Goal: Task Accomplishment & Management: Manage account settings

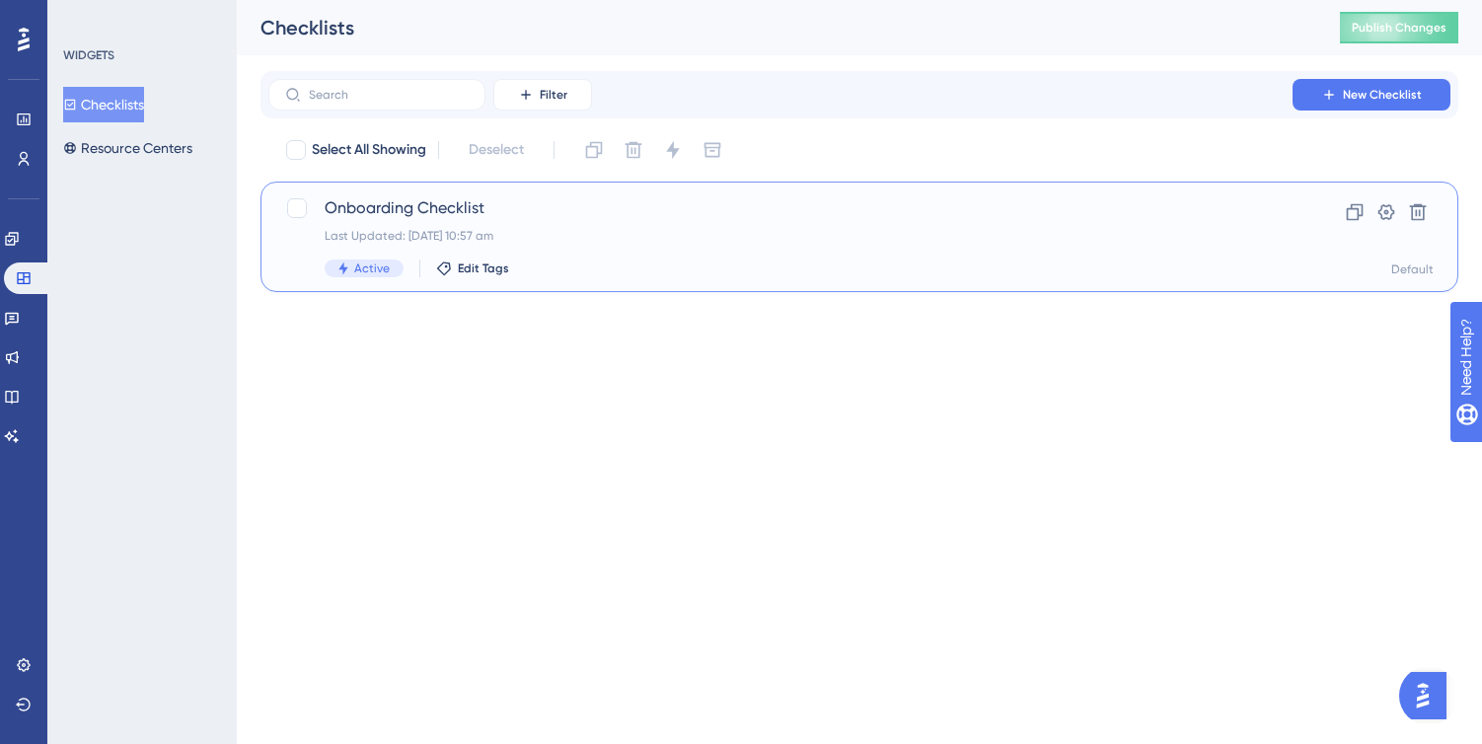
click at [586, 254] on div "Onboarding Checklist Last Updated: 13 Aug 2025 10:57 am Active Edit Tags" at bounding box center [780, 236] width 911 height 81
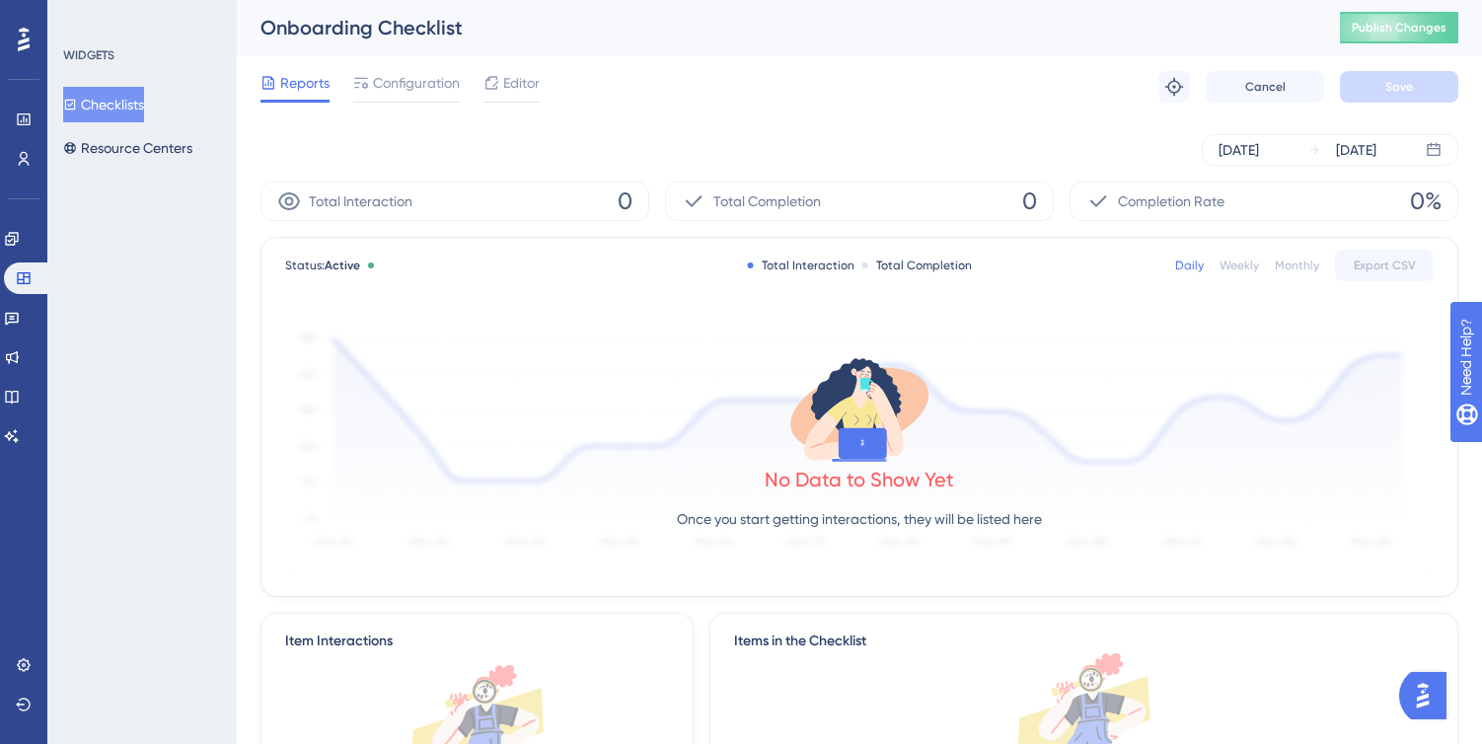
click at [303, 86] on span "Reports" at bounding box center [304, 83] width 49 height 24
click at [127, 105] on button "Checklists" at bounding box center [103, 105] width 81 height 36
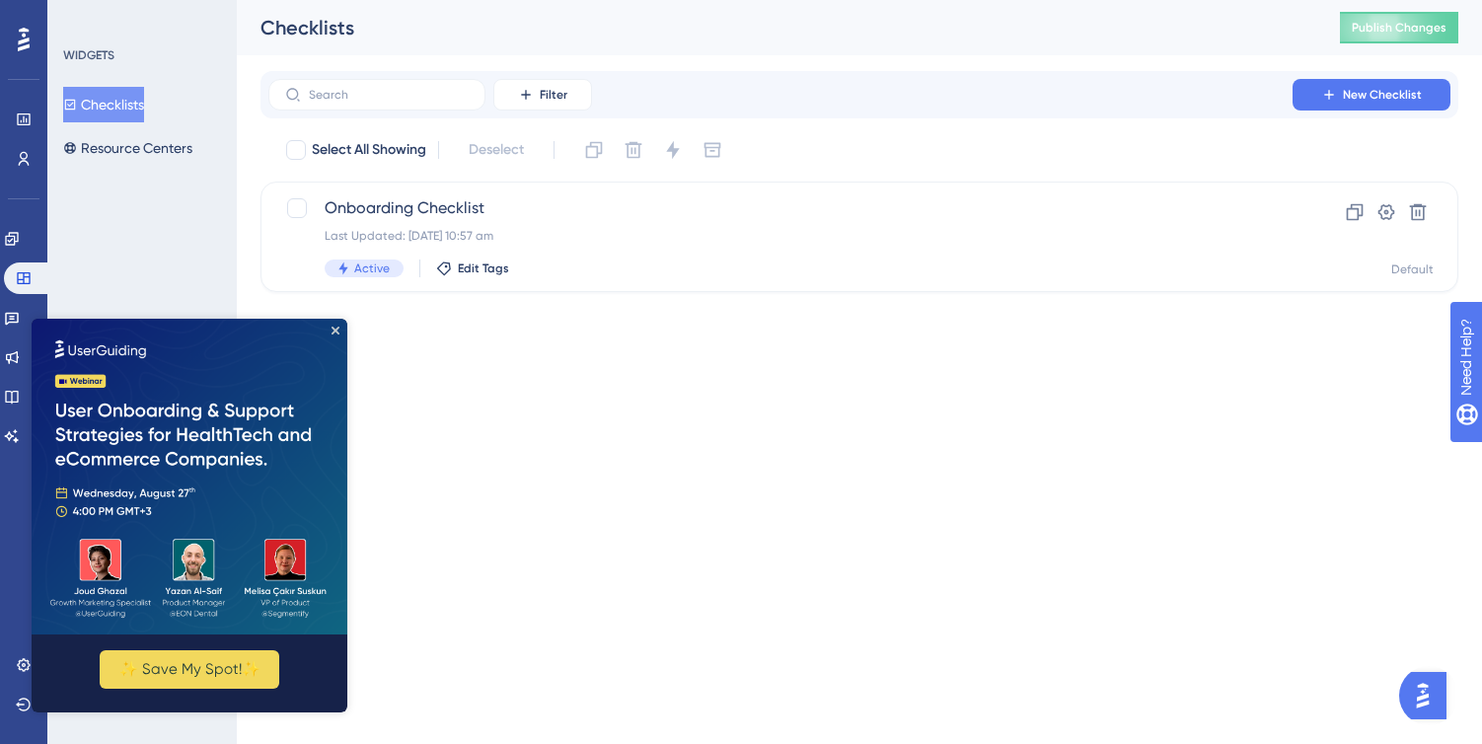
click at [335, 324] on img at bounding box center [190, 477] width 316 height 316
click at [337, 327] on icon "Close Preview" at bounding box center [335, 331] width 8 height 8
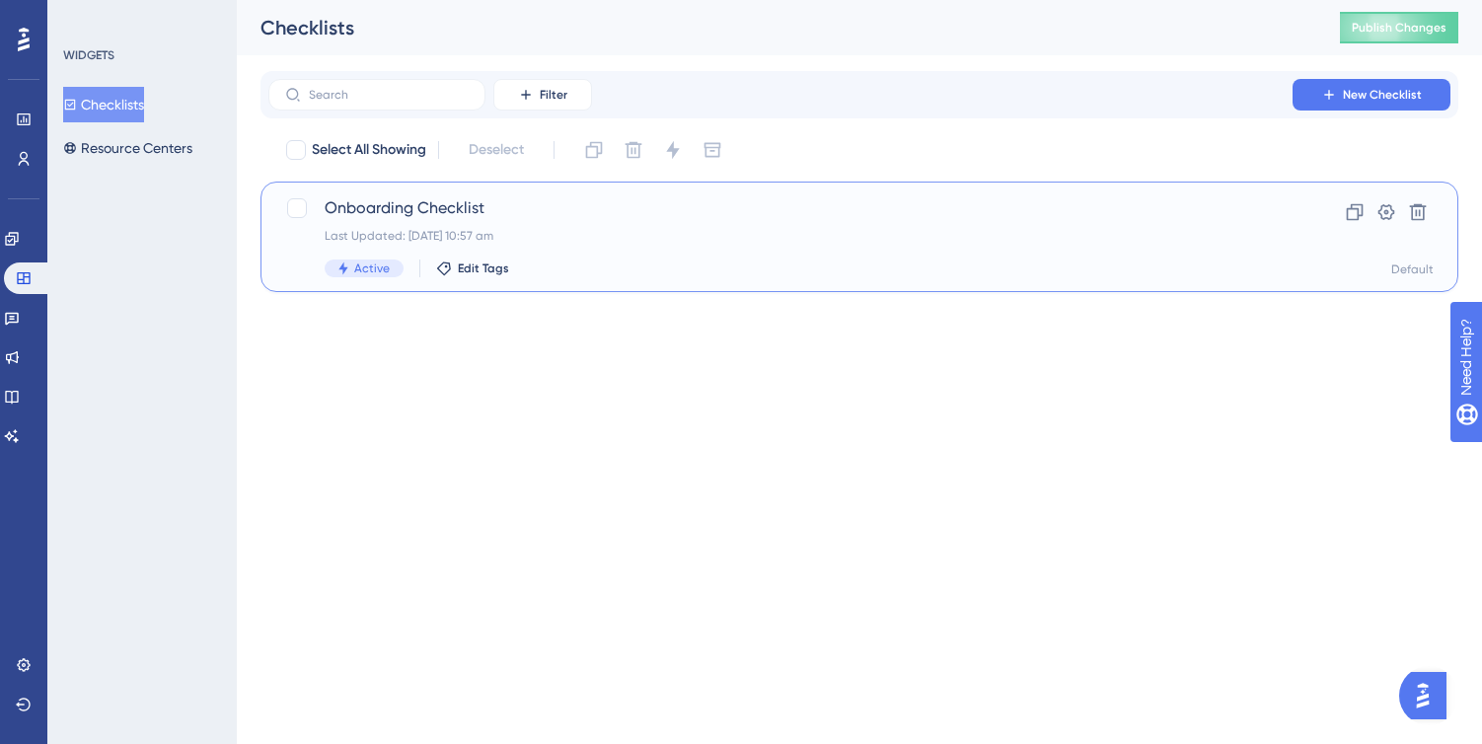
click at [695, 240] on div "Last Updated: 13 Aug 2025 10:57 am" at bounding box center [780, 236] width 911 height 16
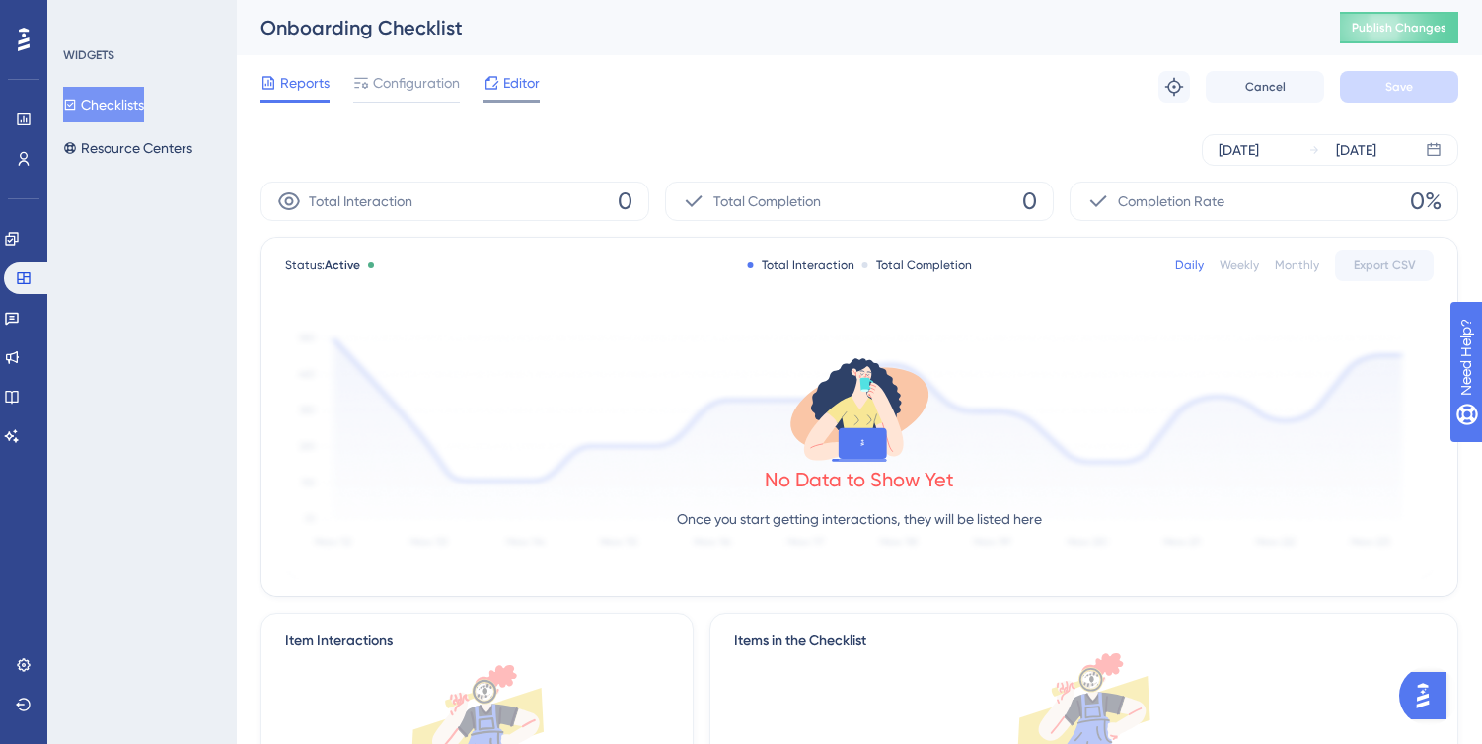
click at [537, 73] on span "Editor" at bounding box center [521, 83] width 36 height 24
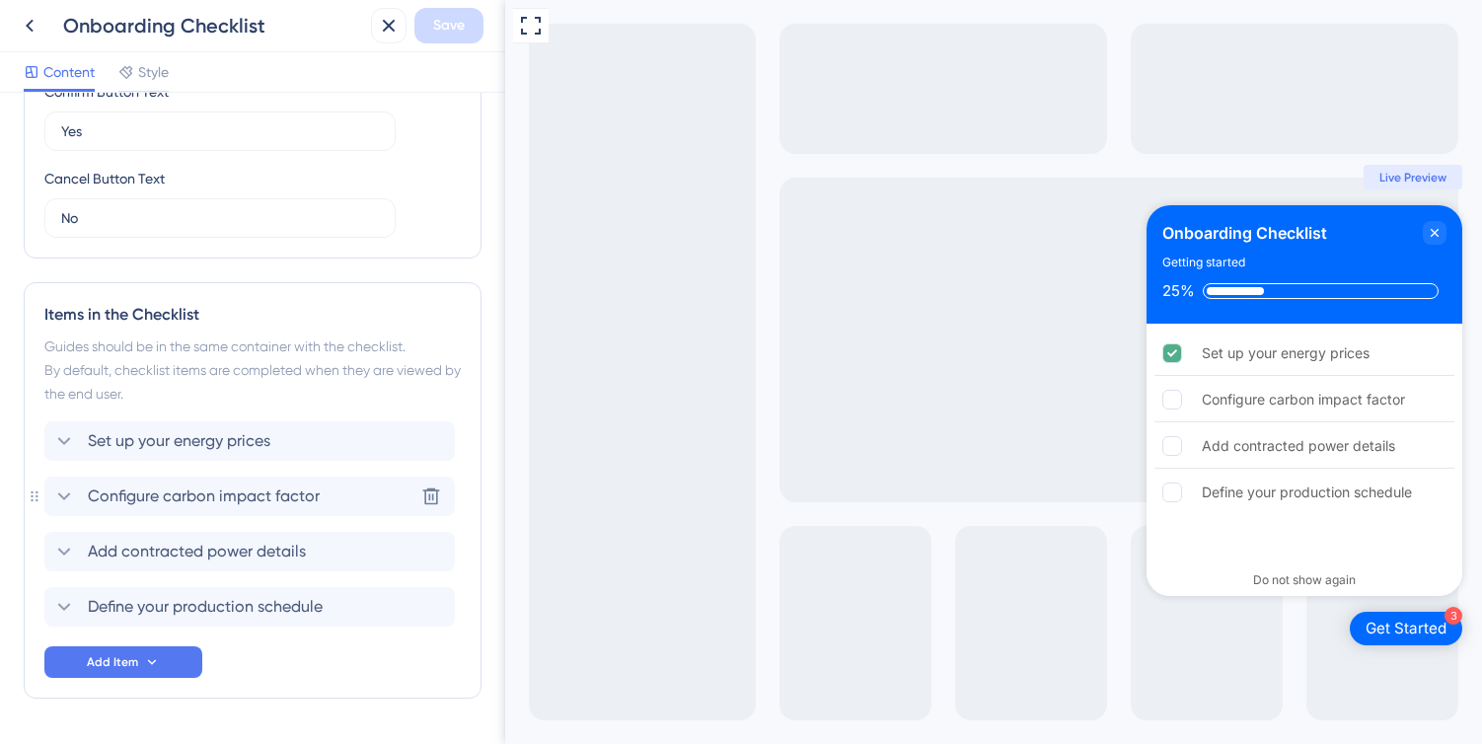
scroll to position [716, 0]
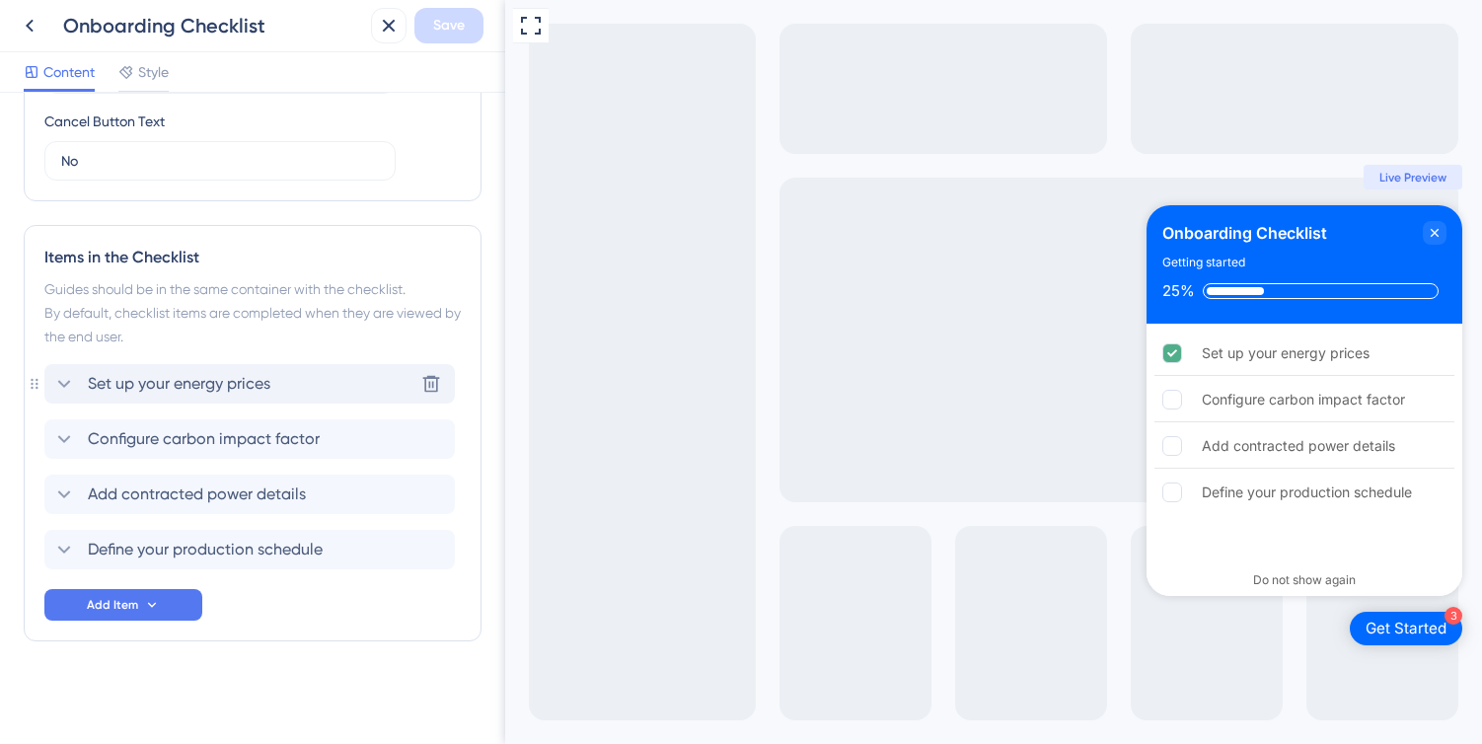
click at [65, 386] on icon at bounding box center [64, 384] width 13 height 8
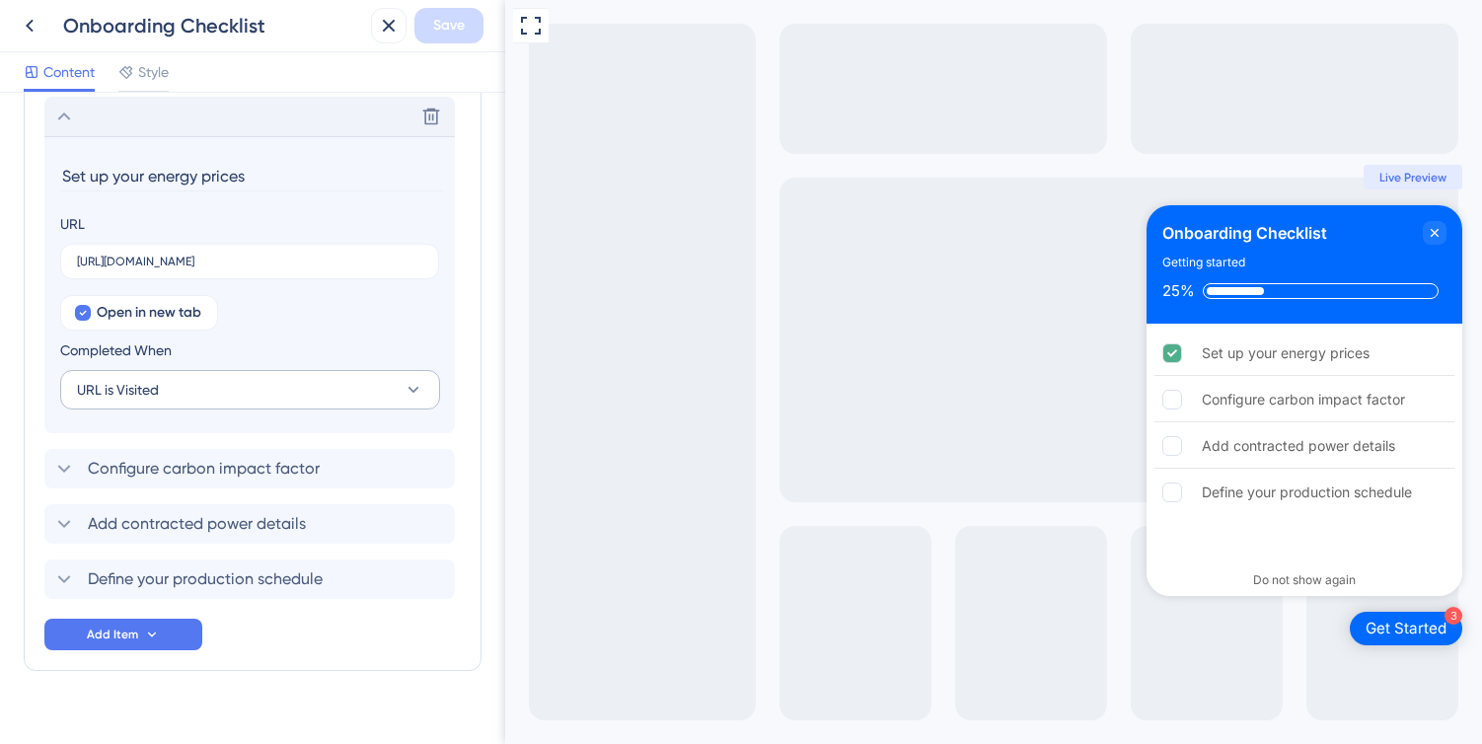
scroll to position [987, 0]
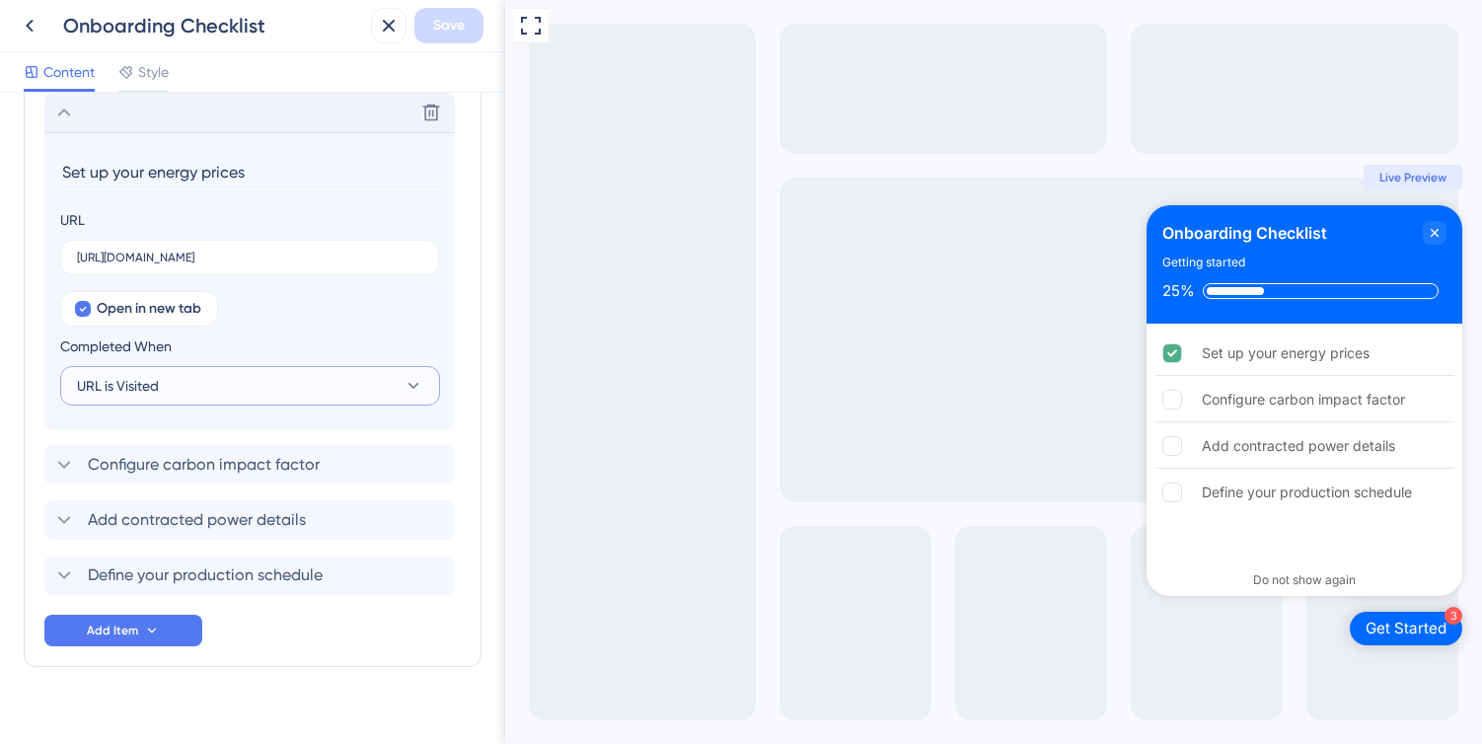
click at [290, 394] on button "URL is Visited" at bounding box center [250, 385] width 380 height 39
click at [240, 484] on div "Goal is Reached Goal is Reached" at bounding box center [250, 485] width 323 height 39
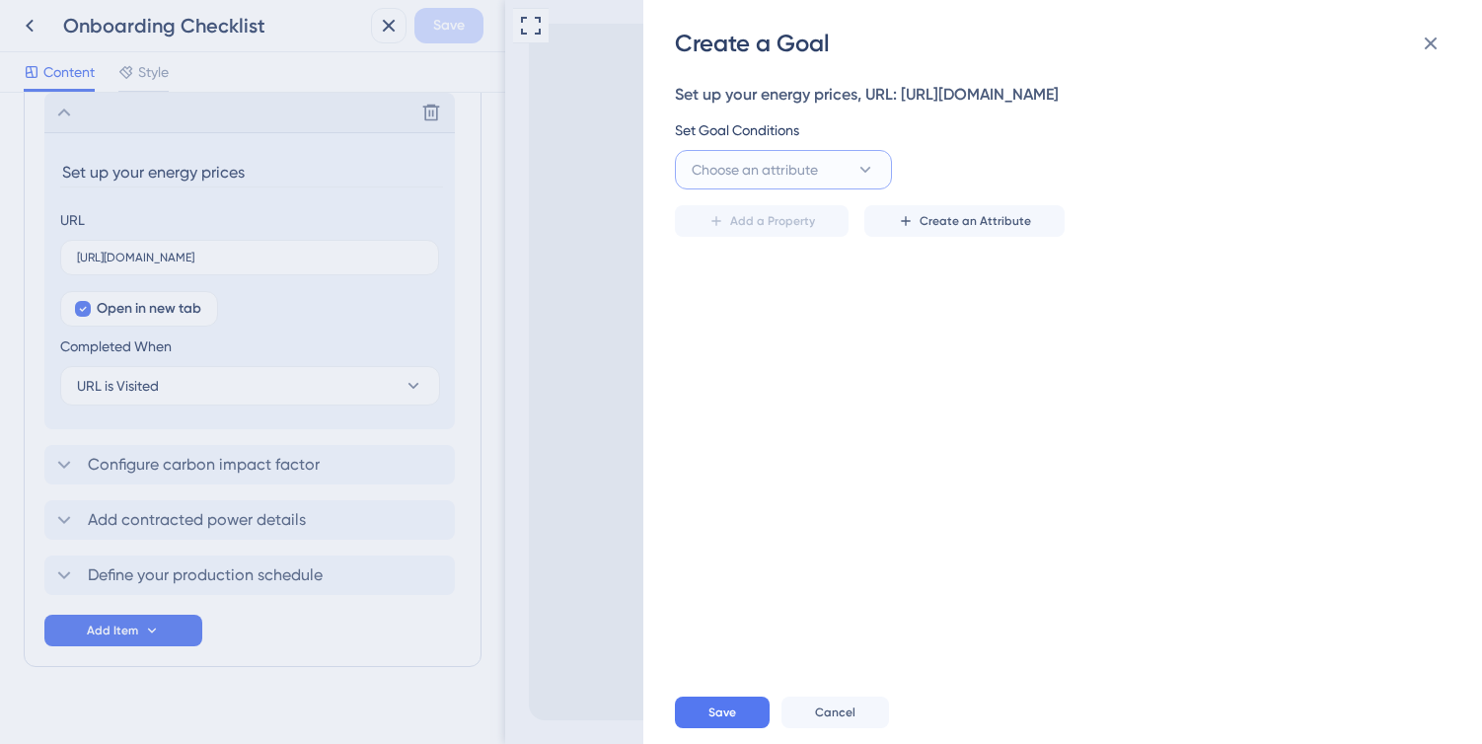
click at [863, 172] on icon at bounding box center [865, 170] width 20 height 20
click at [588, 321] on div "Create a Goal Set up your energy prices, URL: https://app.sensorfact.nl/setting…" at bounding box center [741, 372] width 1482 height 744
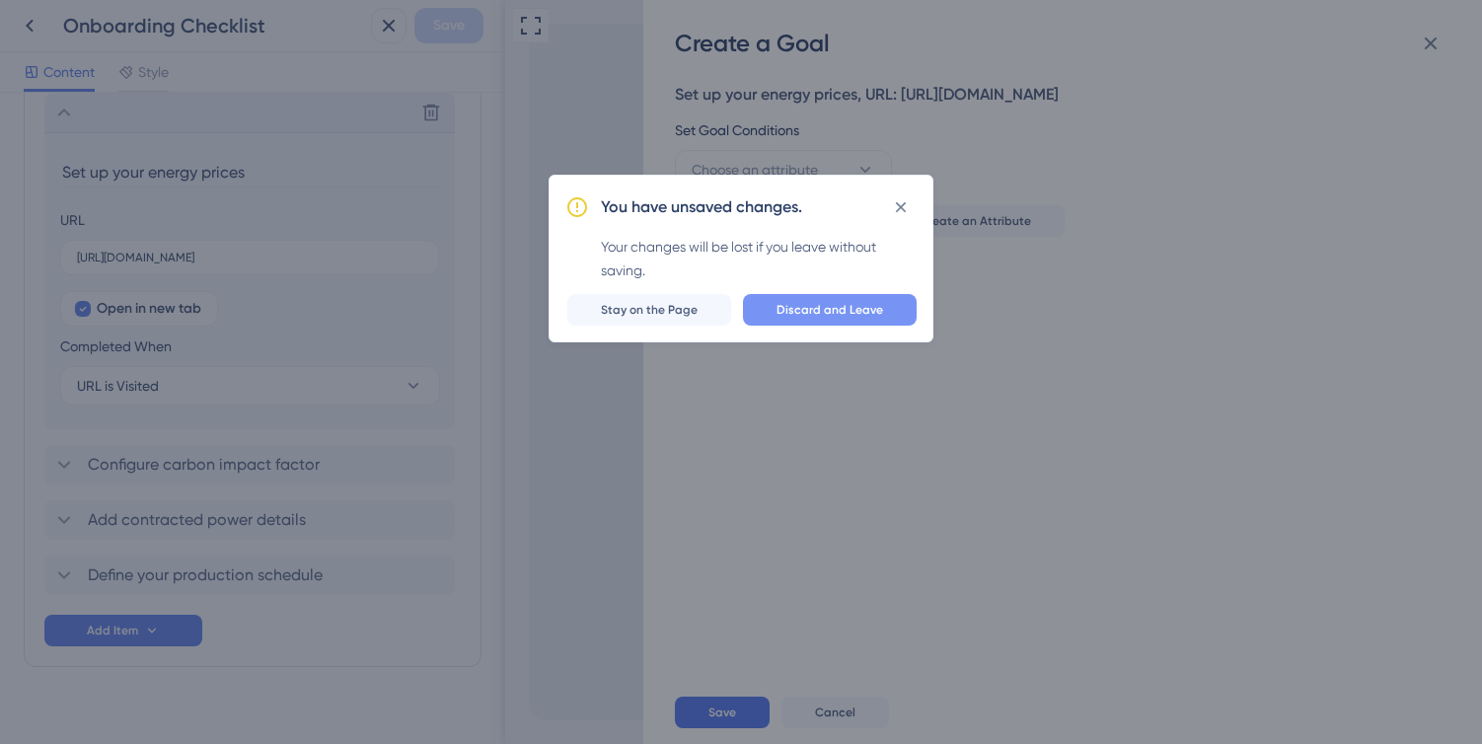
click at [843, 312] on span "Discard and Leave" at bounding box center [829, 310] width 107 height 16
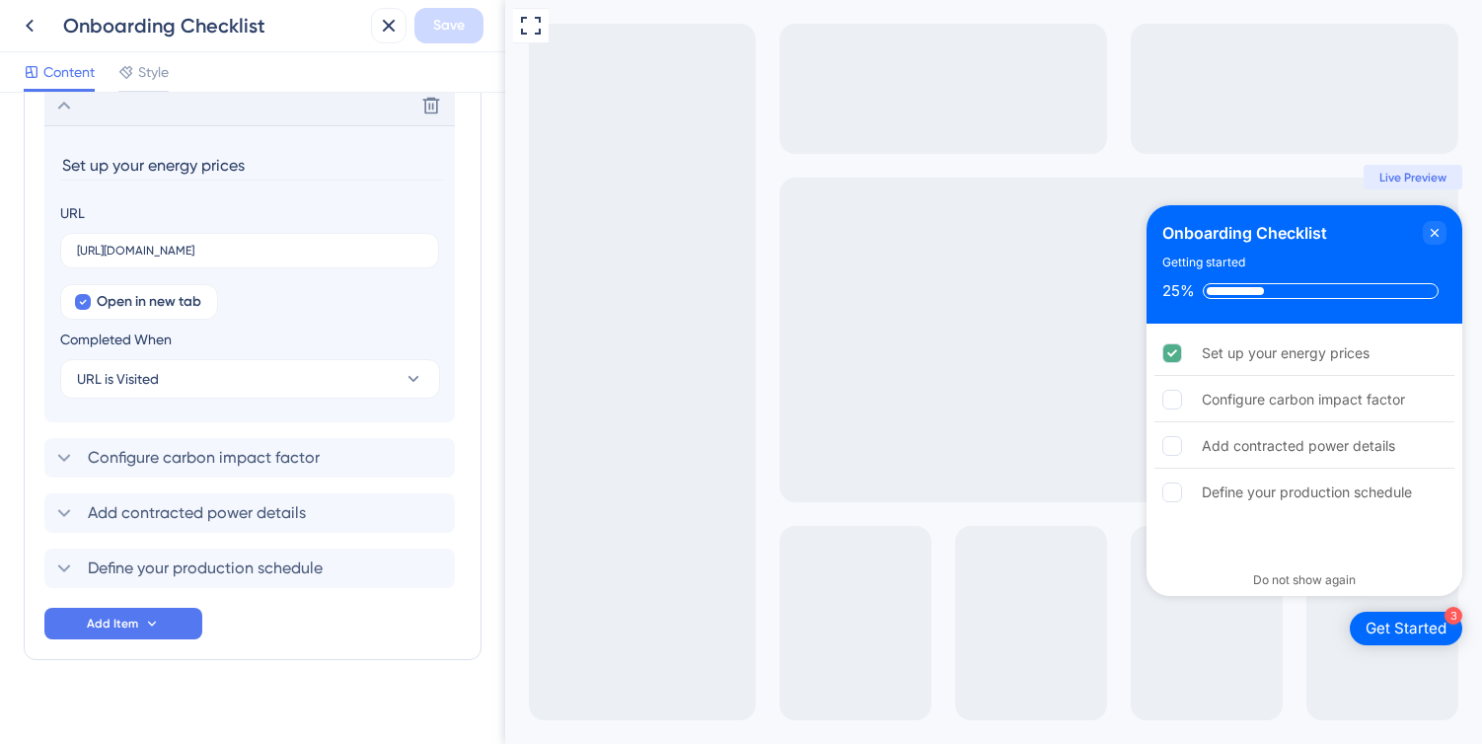
scroll to position [1013, 0]
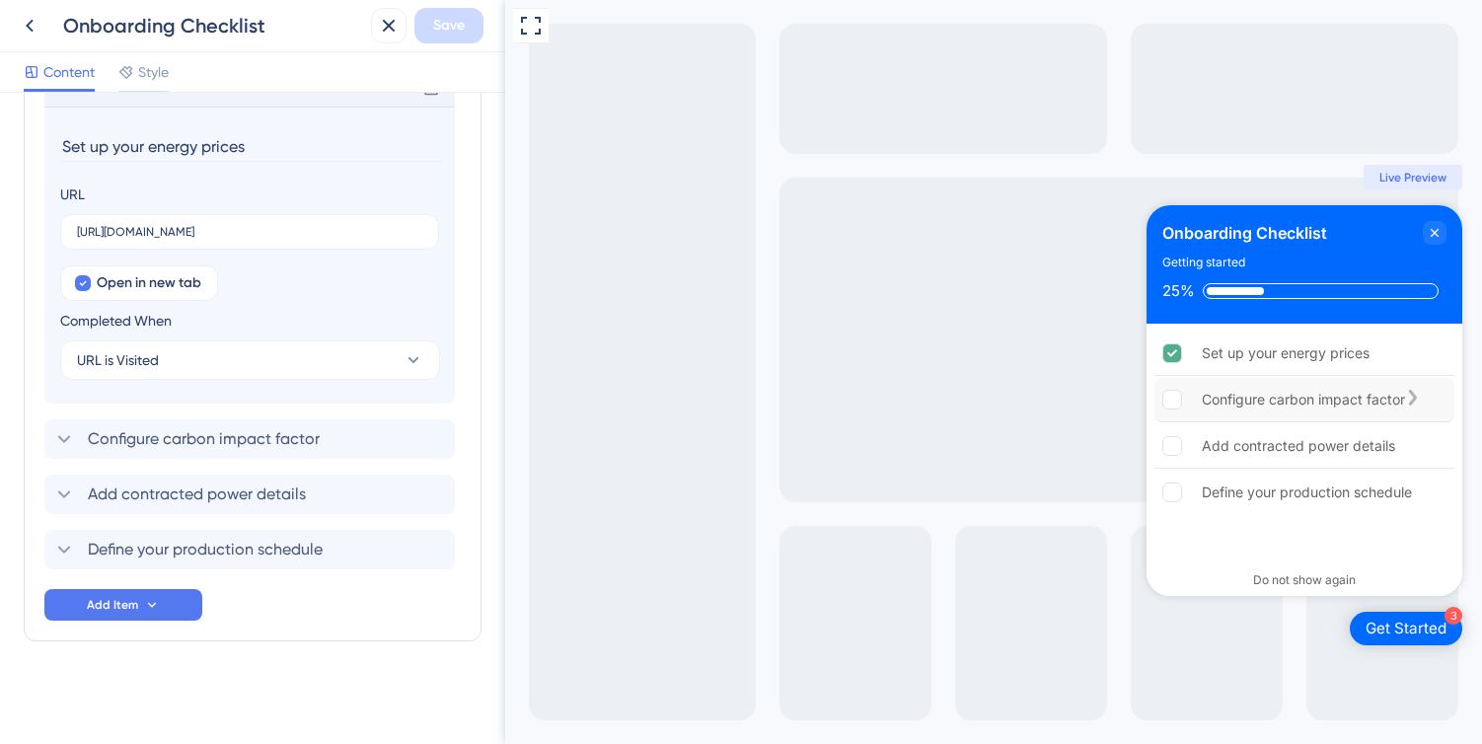
click at [1309, 399] on div "Configure carbon impact factor" at bounding box center [1302, 400] width 203 height 24
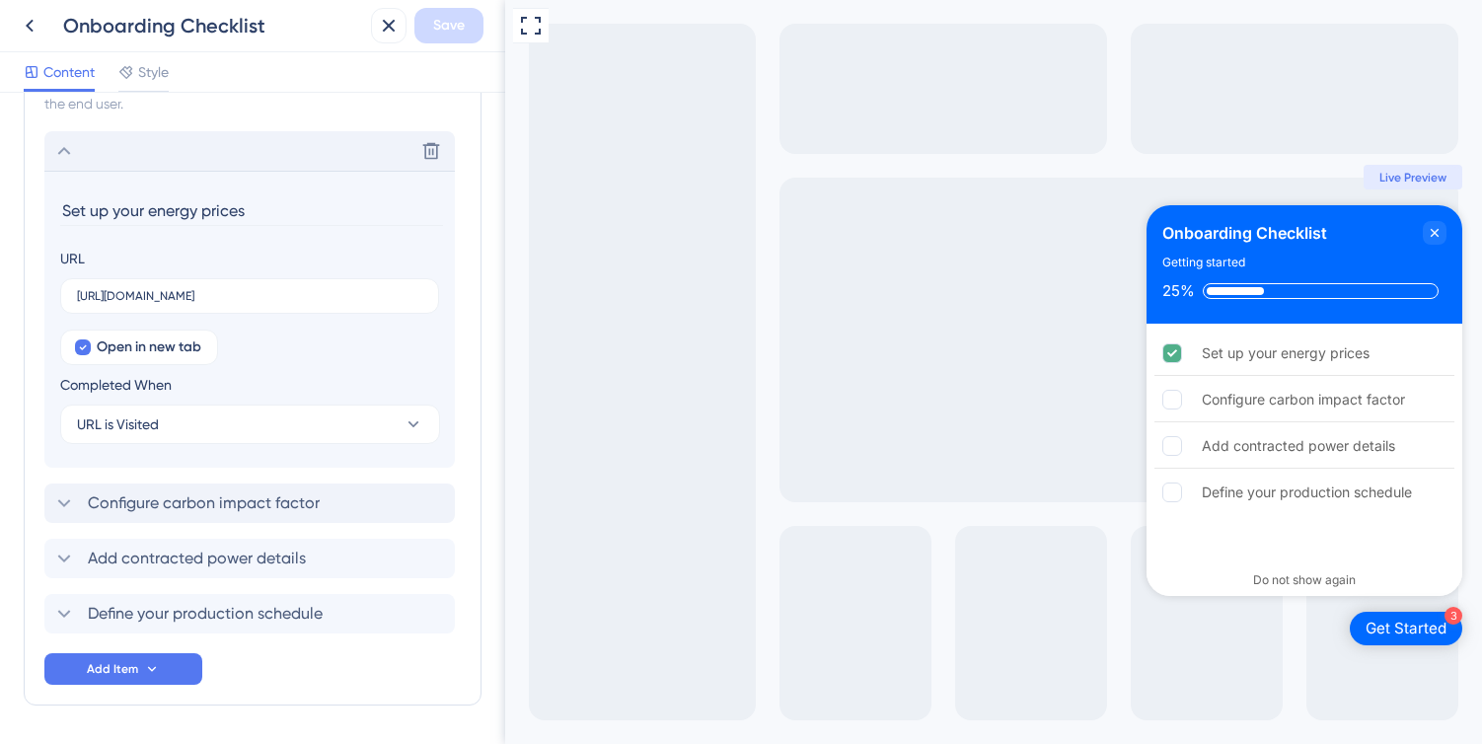
scroll to position [981, 0]
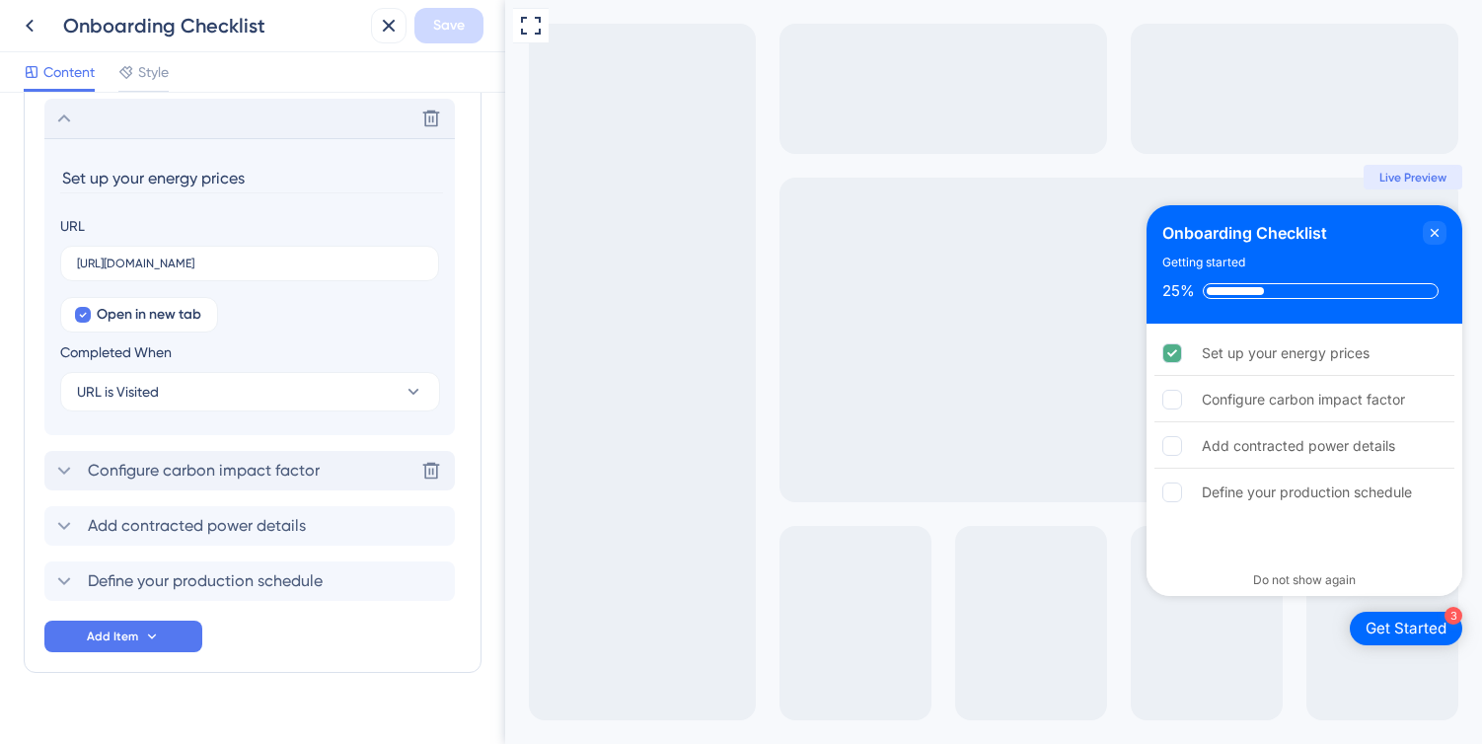
click at [60, 477] on icon at bounding box center [64, 471] width 24 height 24
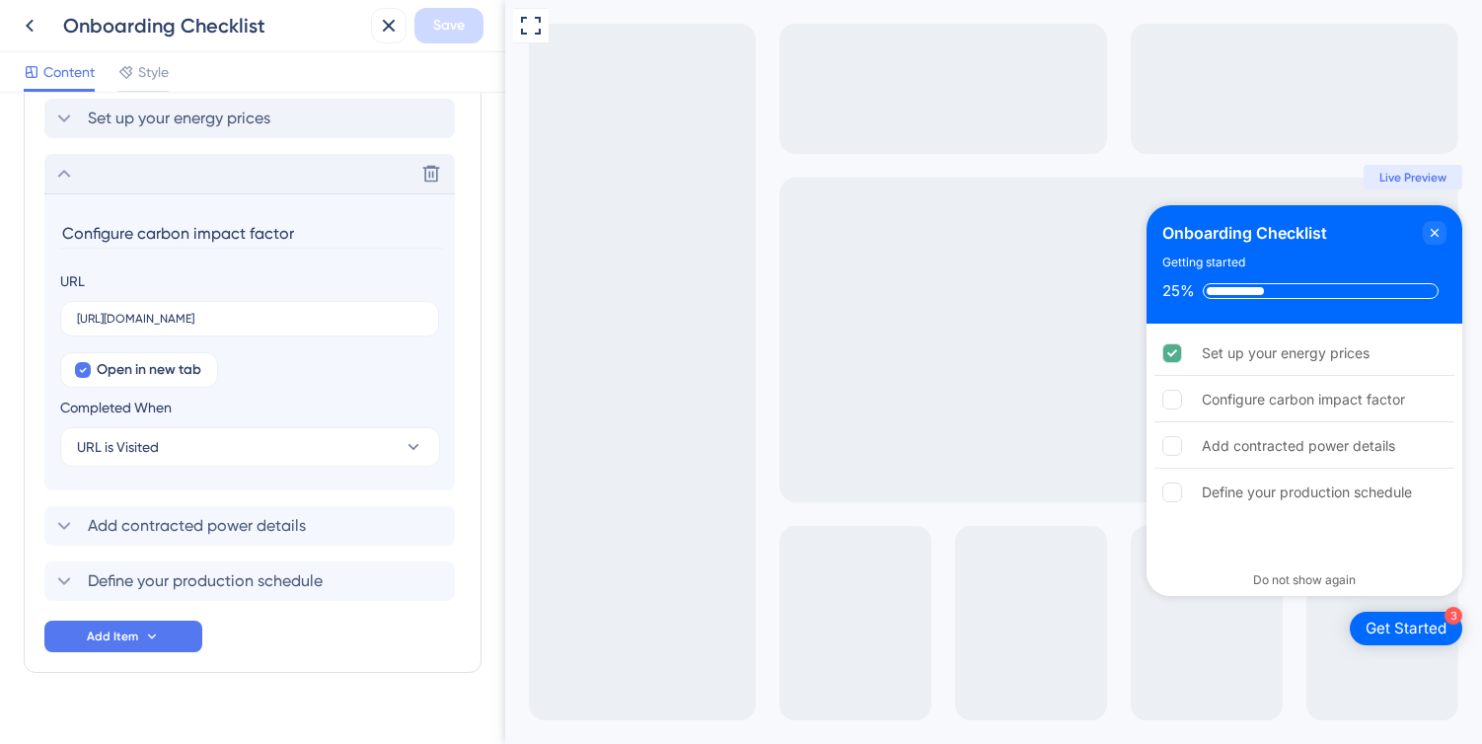
scroll to position [1013, 0]
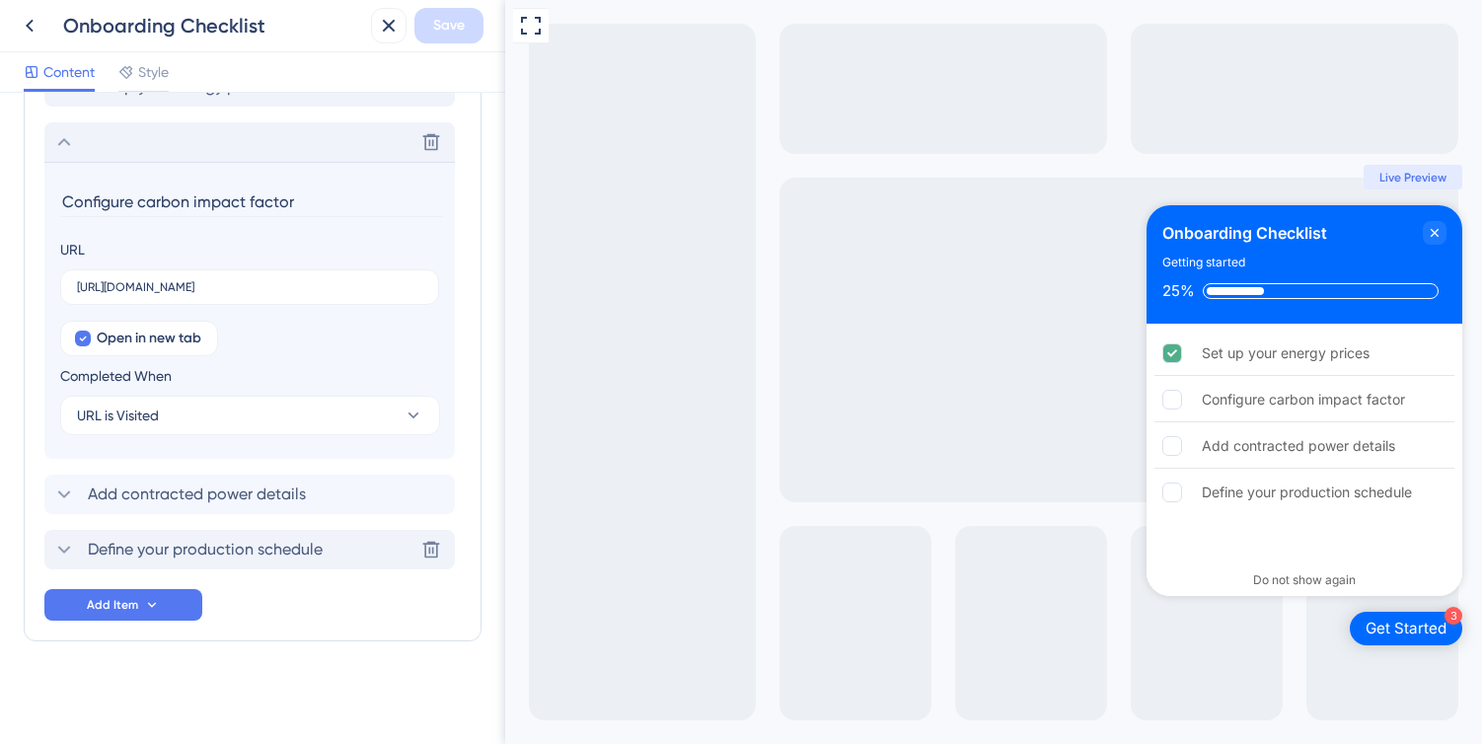
click at [64, 548] on icon at bounding box center [64, 550] width 24 height 24
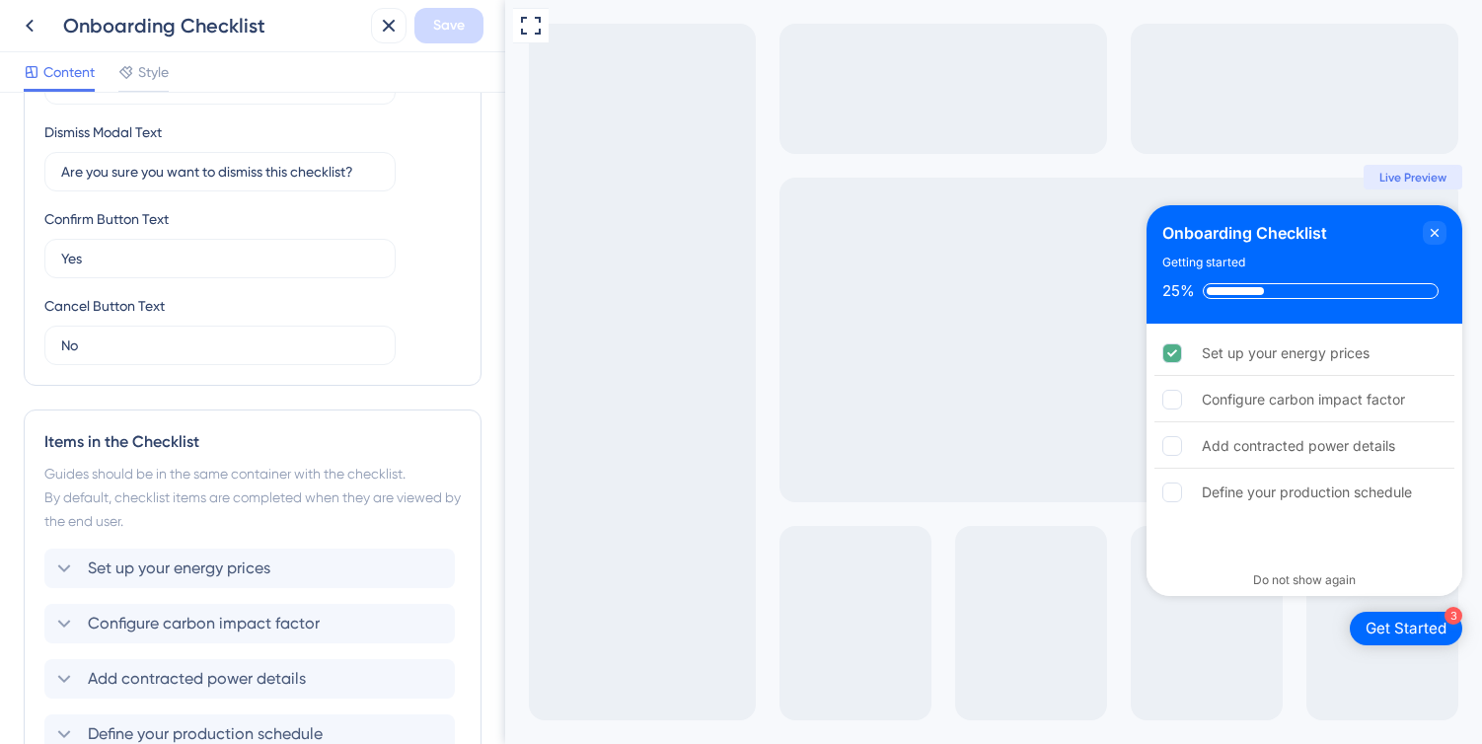
scroll to position [716, 0]
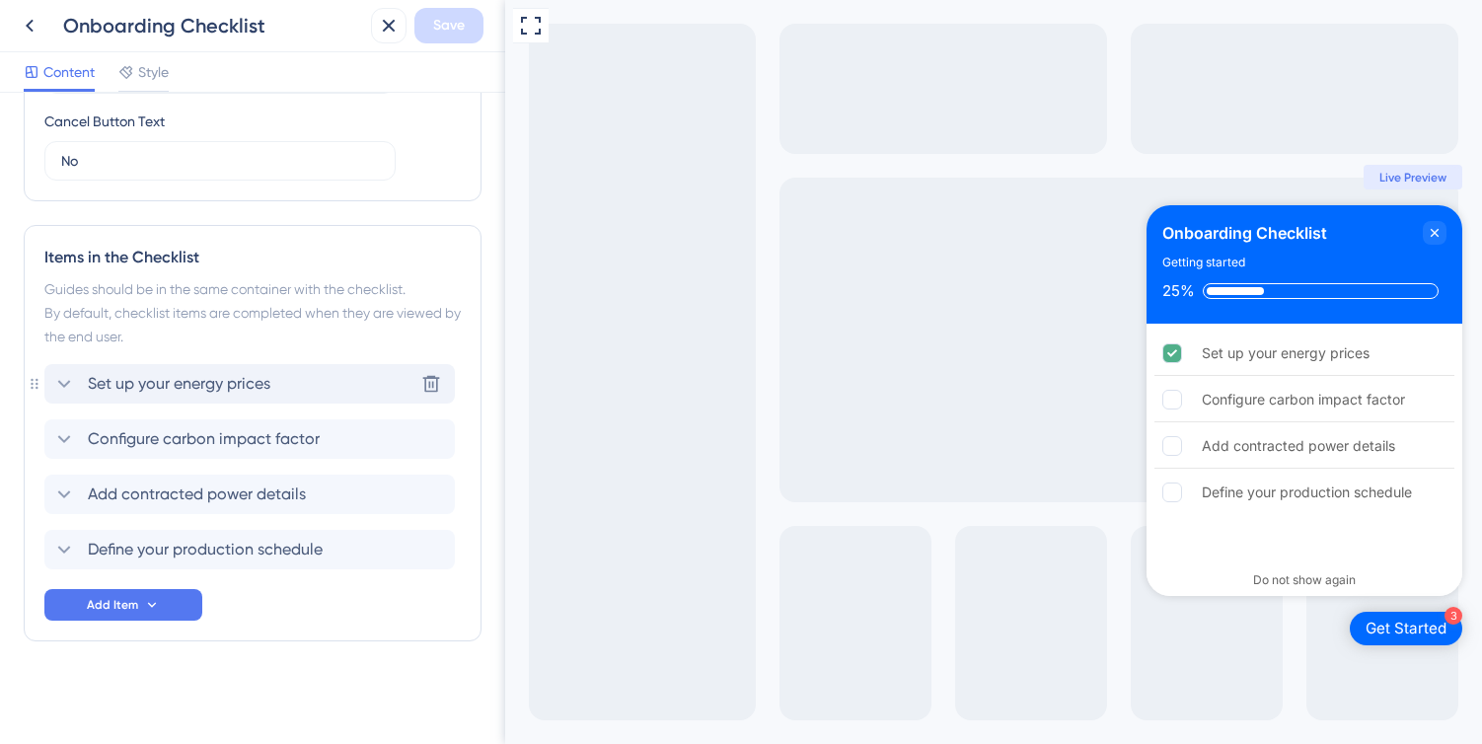
click at [58, 380] on icon at bounding box center [64, 384] width 24 height 24
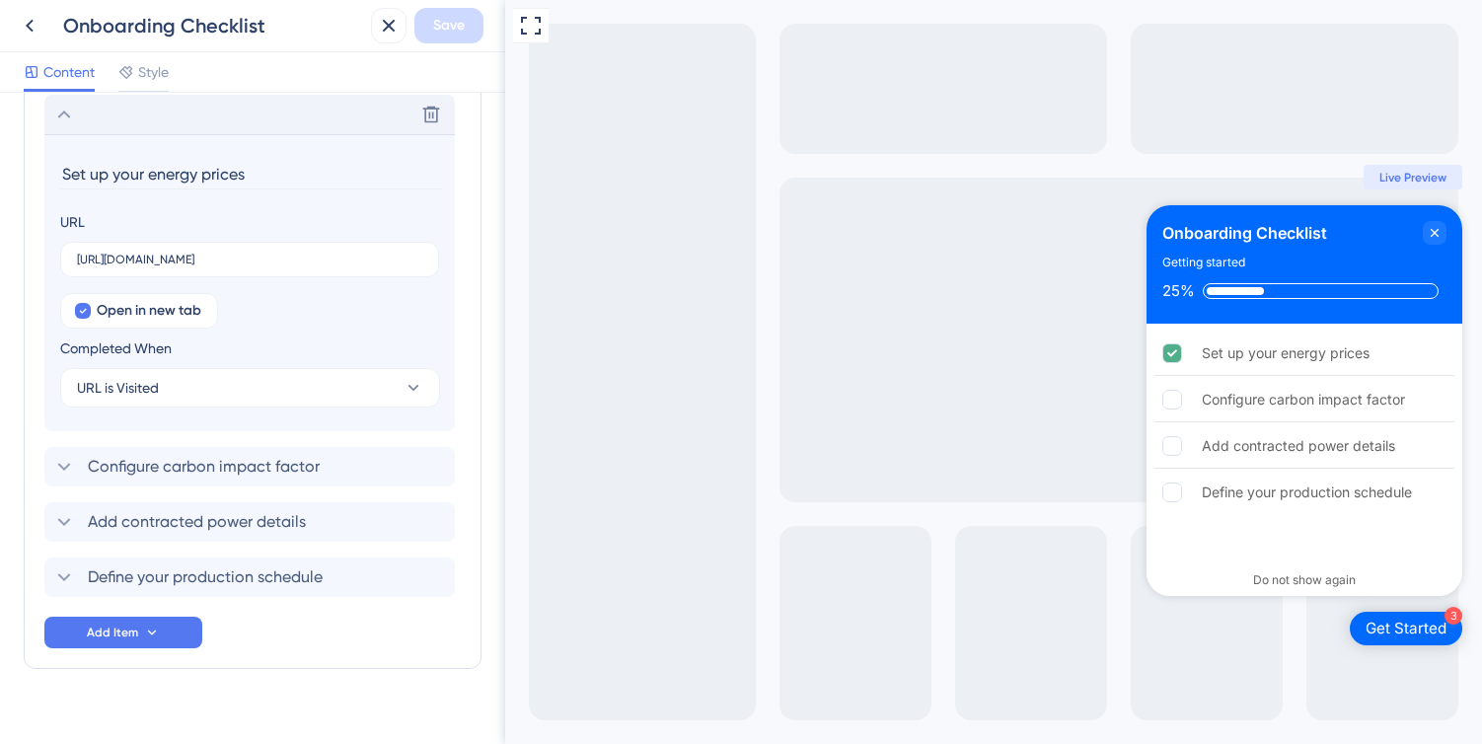
scroll to position [987, 0]
click at [1432, 230] on icon "Close Checklist" at bounding box center [1434, 233] width 8 height 8
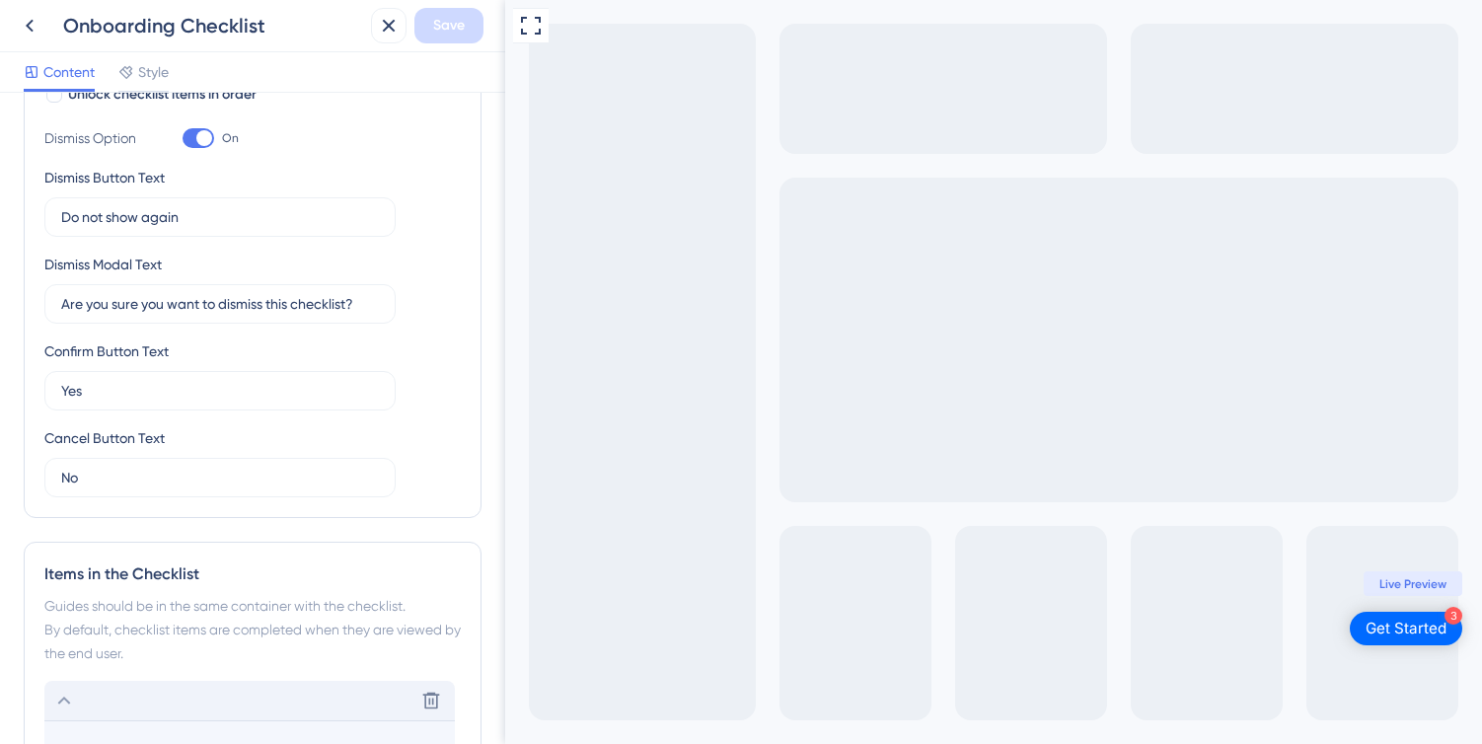
scroll to position [182, 0]
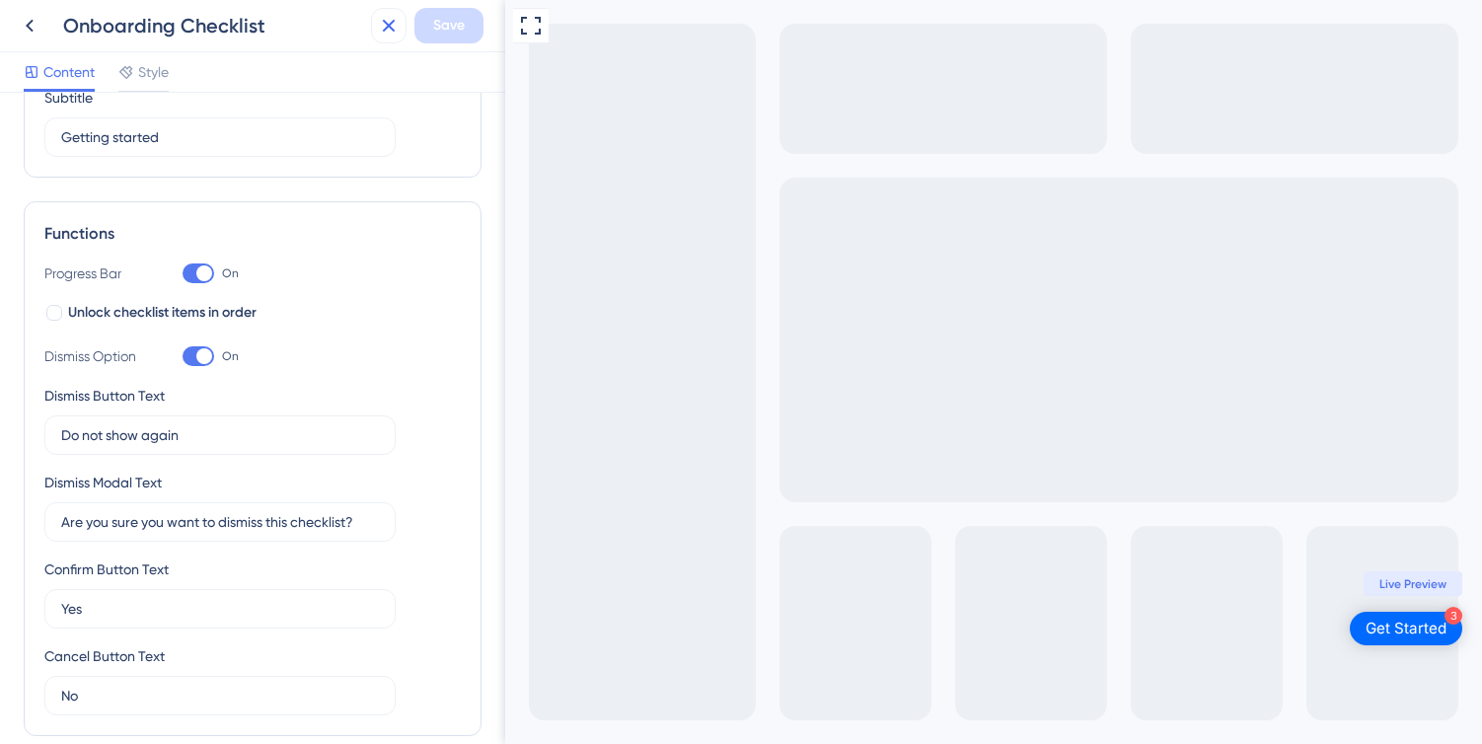
click at [384, 32] on icon at bounding box center [389, 26] width 24 height 24
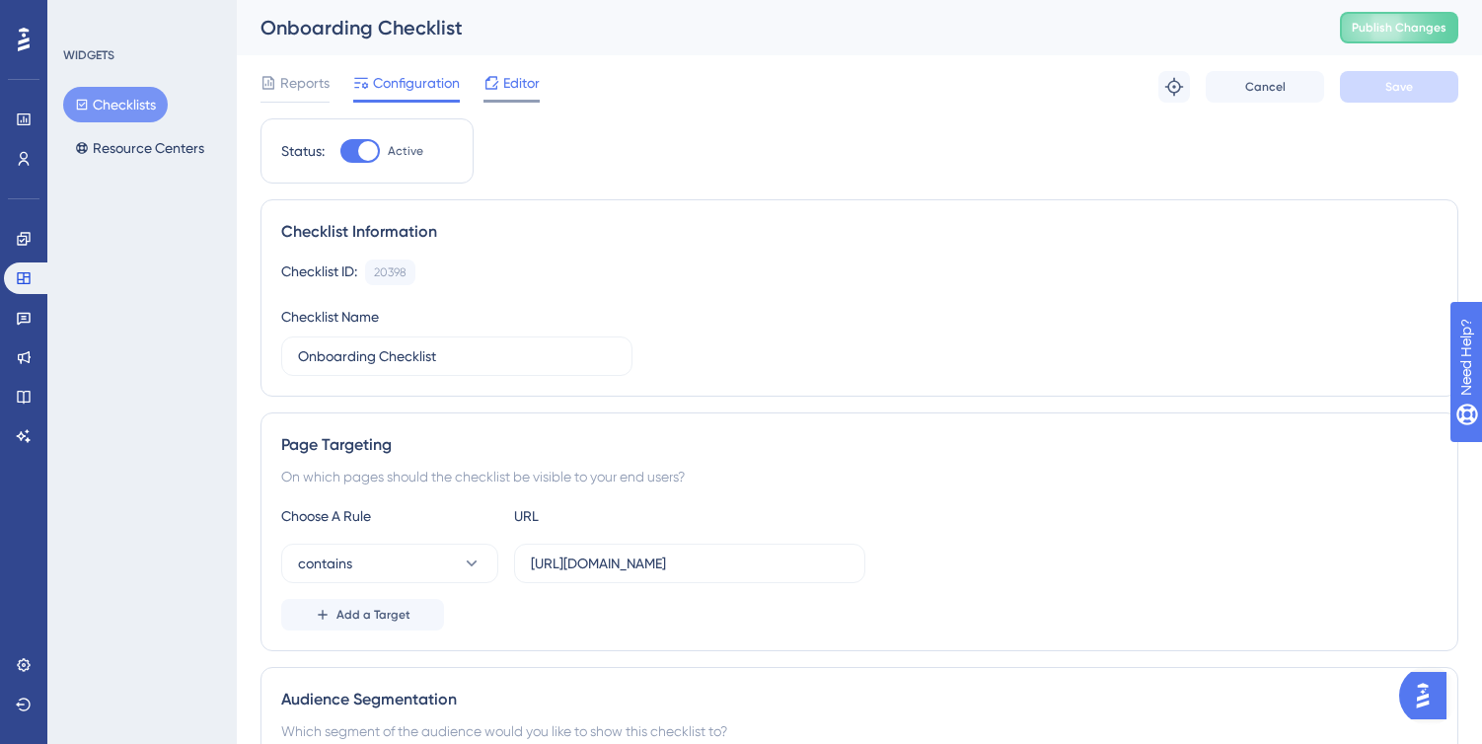
click at [516, 80] on span "Editor" at bounding box center [521, 83] width 36 height 24
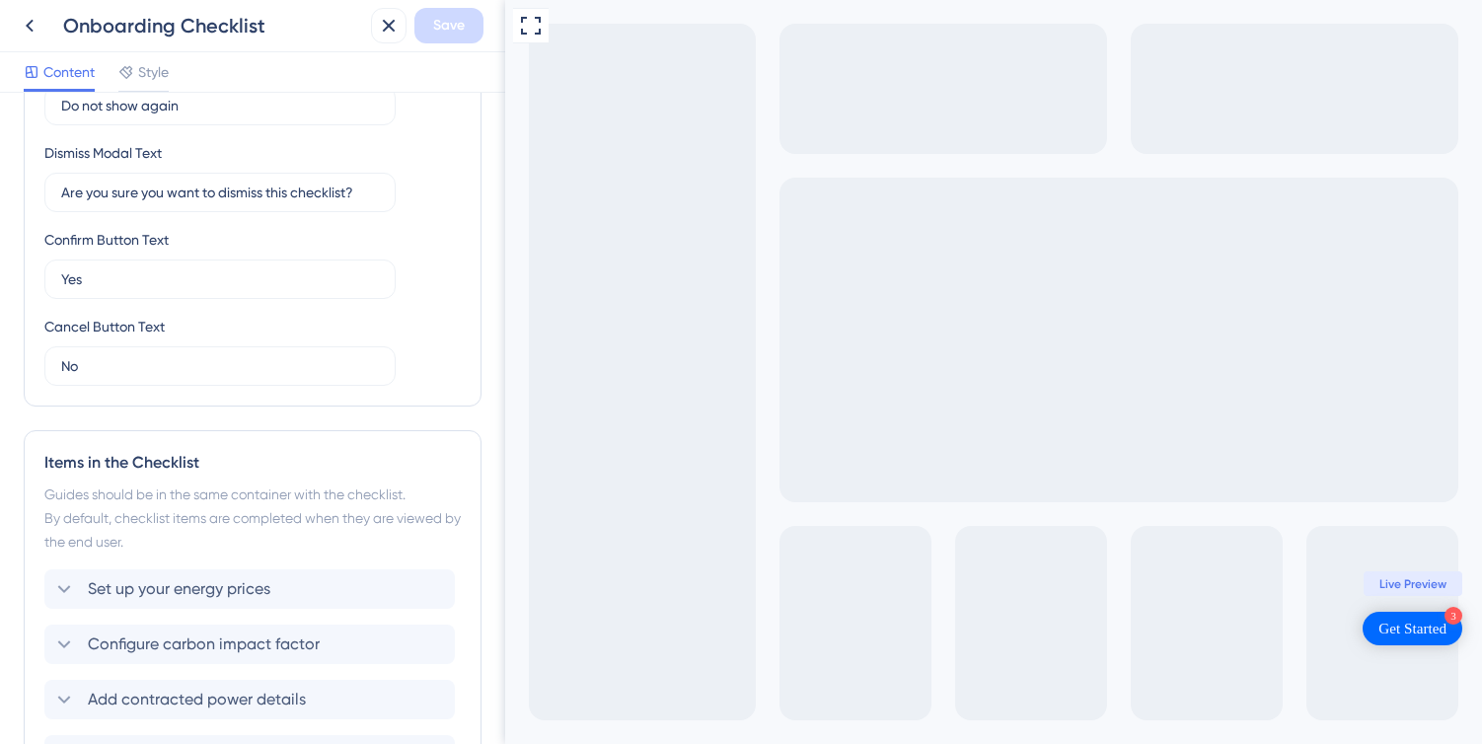
scroll to position [716, 0]
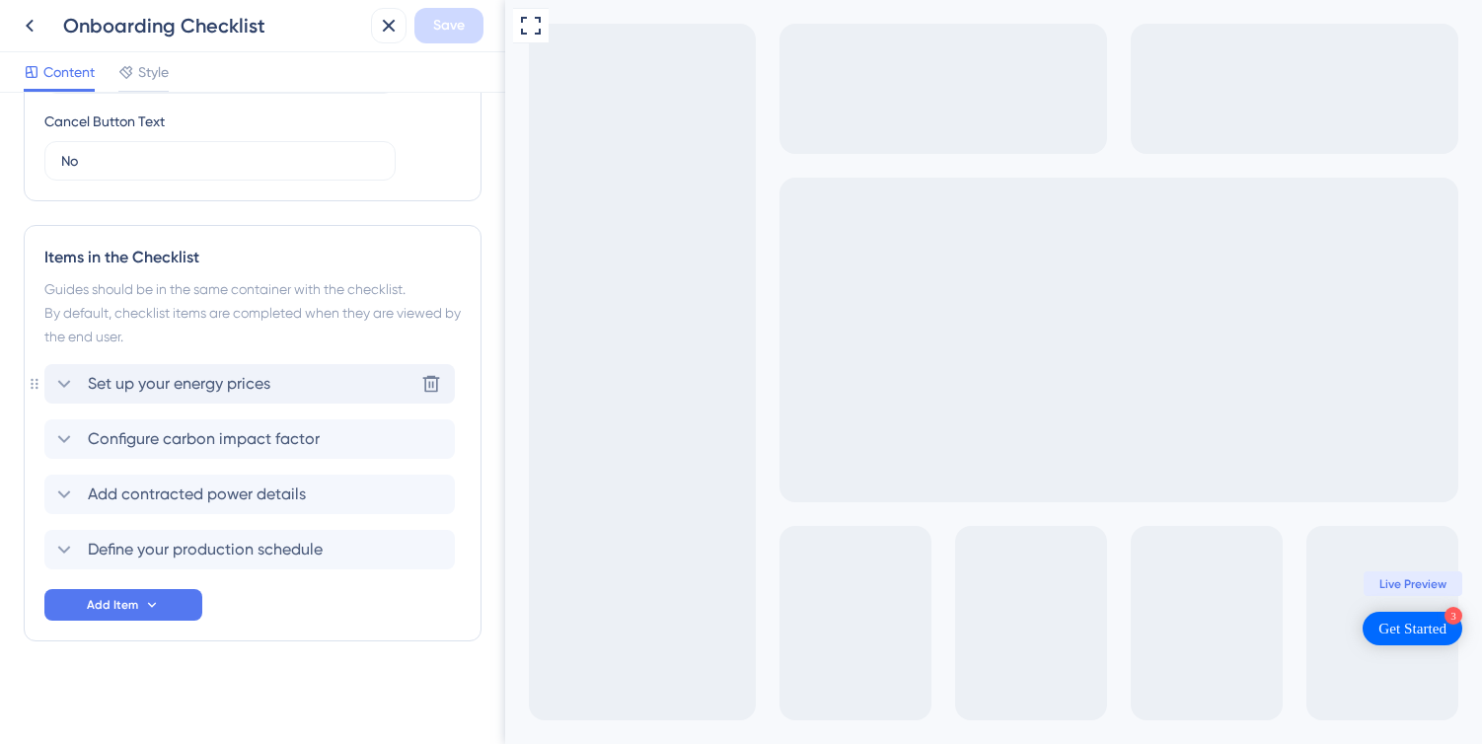
click at [61, 382] on icon at bounding box center [64, 384] width 13 height 8
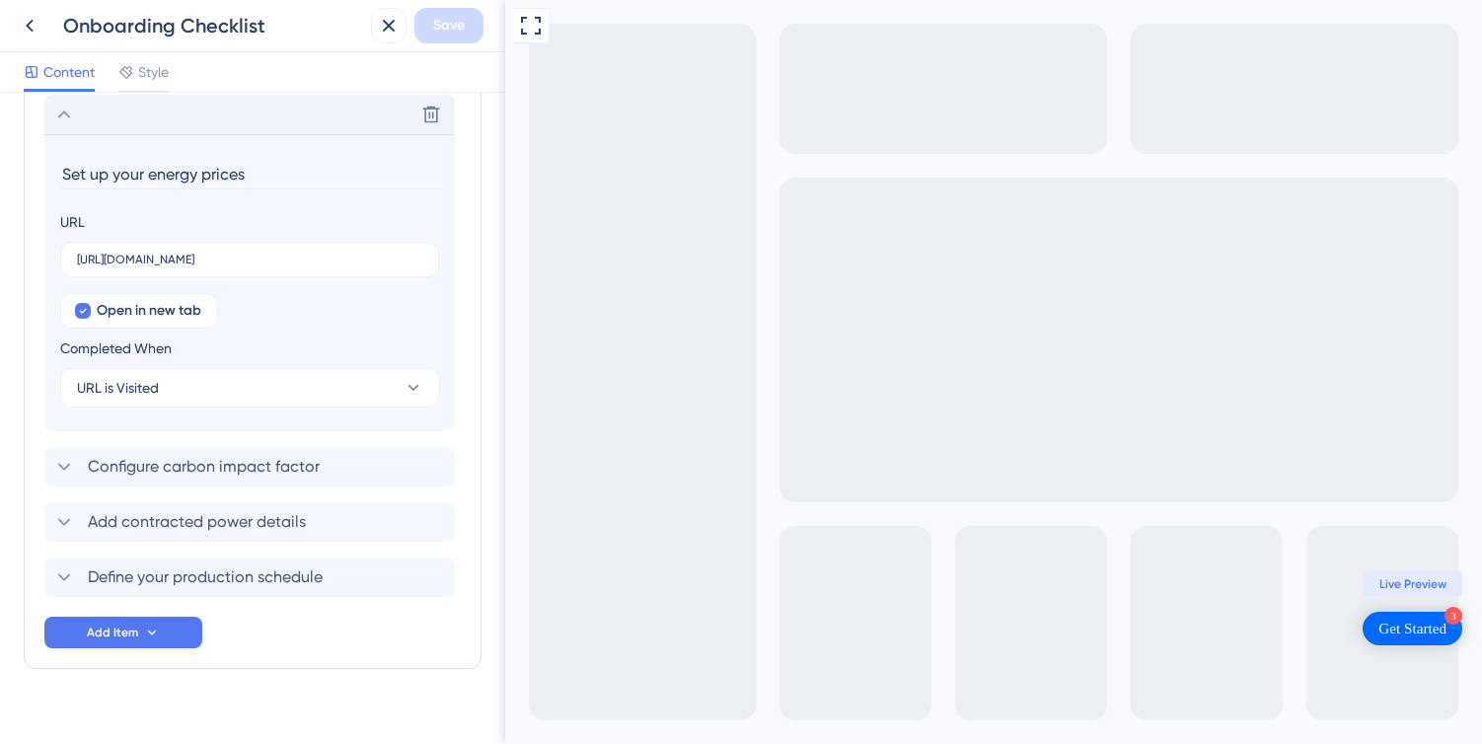
scroll to position [987, 0]
click at [62, 472] on icon at bounding box center [64, 465] width 24 height 24
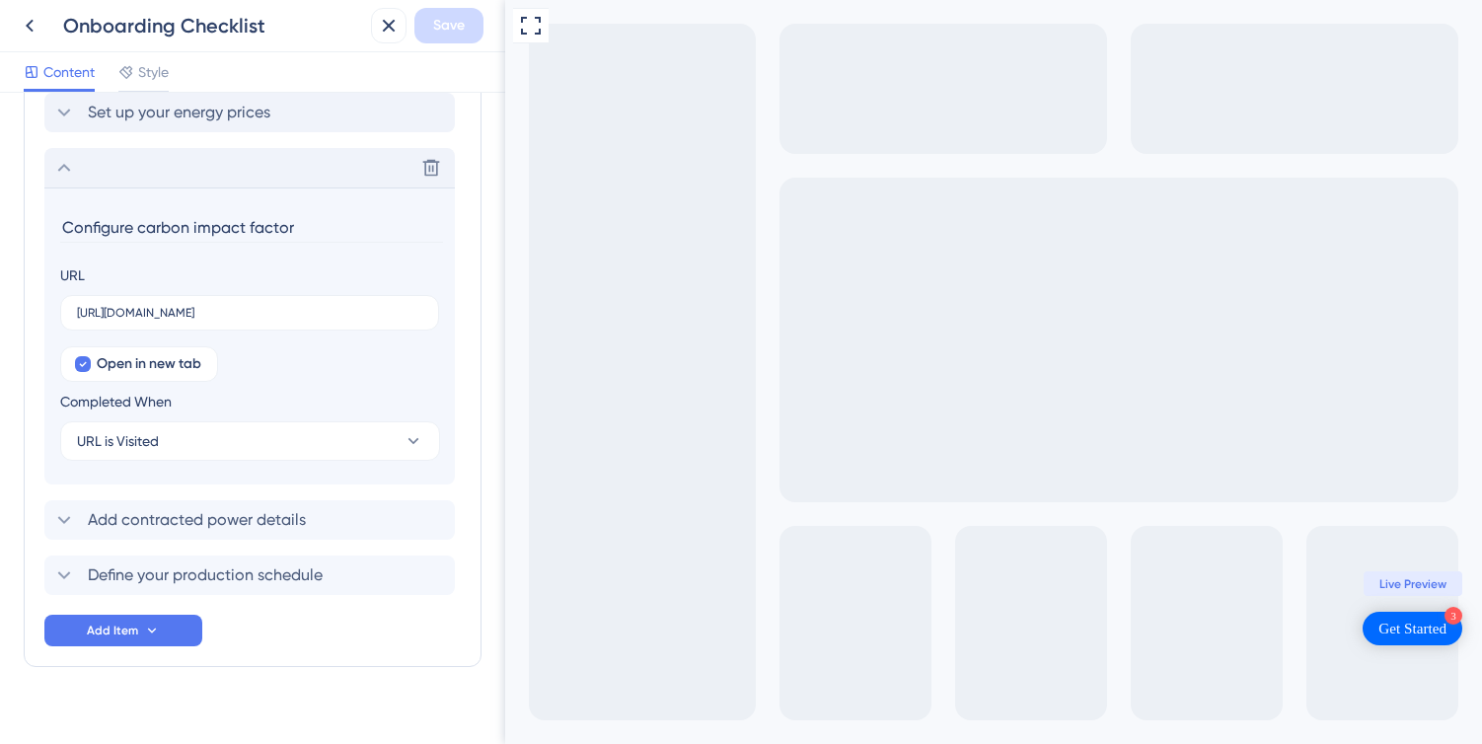
scroll to position [1013, 0]
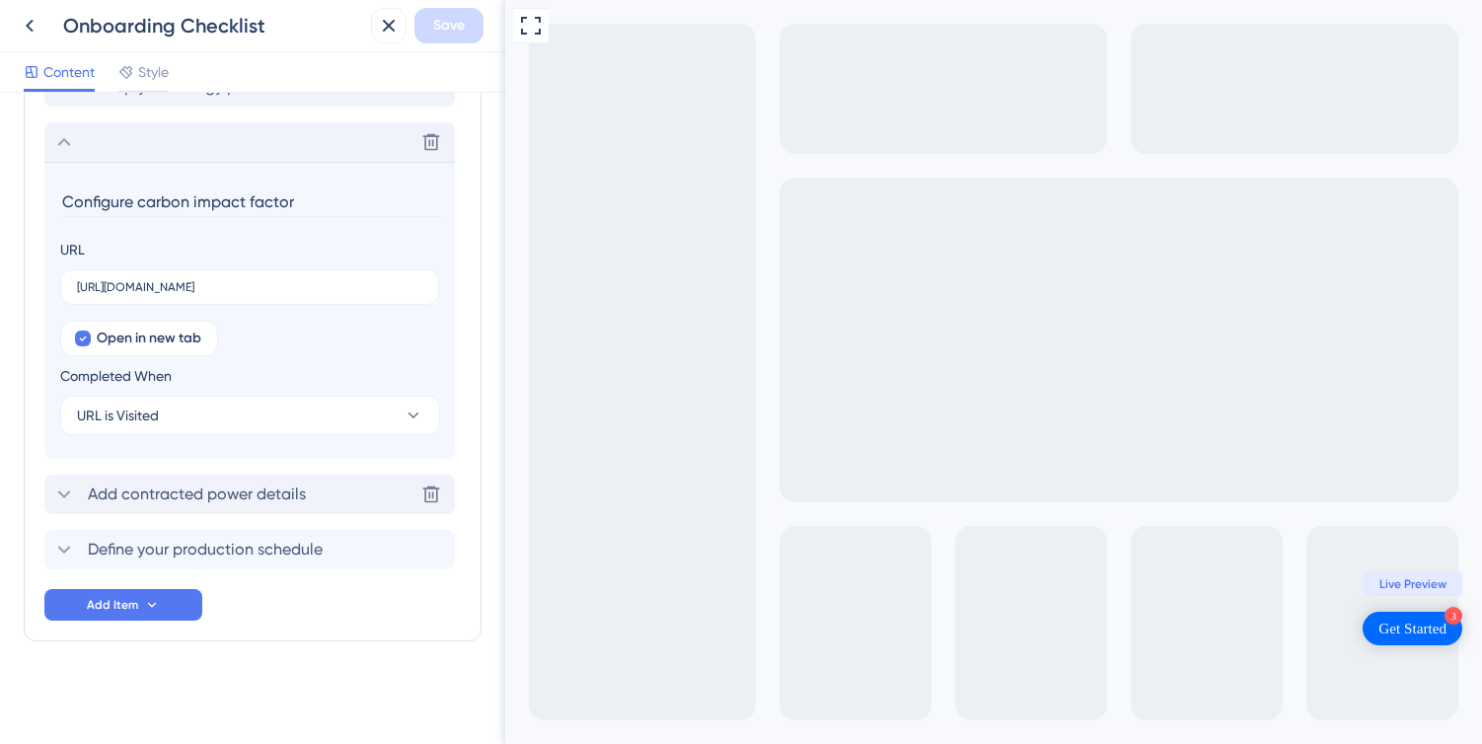
click at [58, 486] on icon at bounding box center [64, 494] width 24 height 24
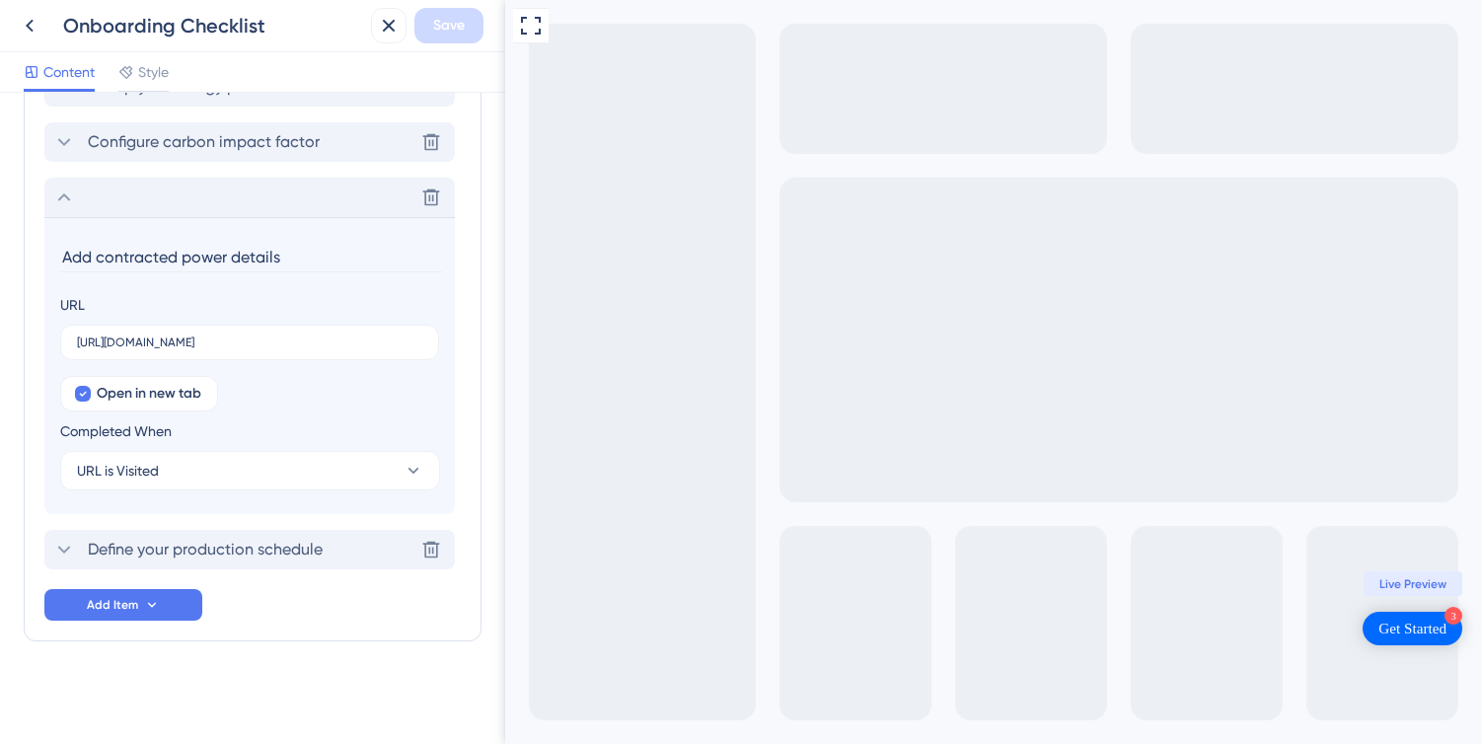
click at [55, 550] on icon at bounding box center [64, 550] width 24 height 24
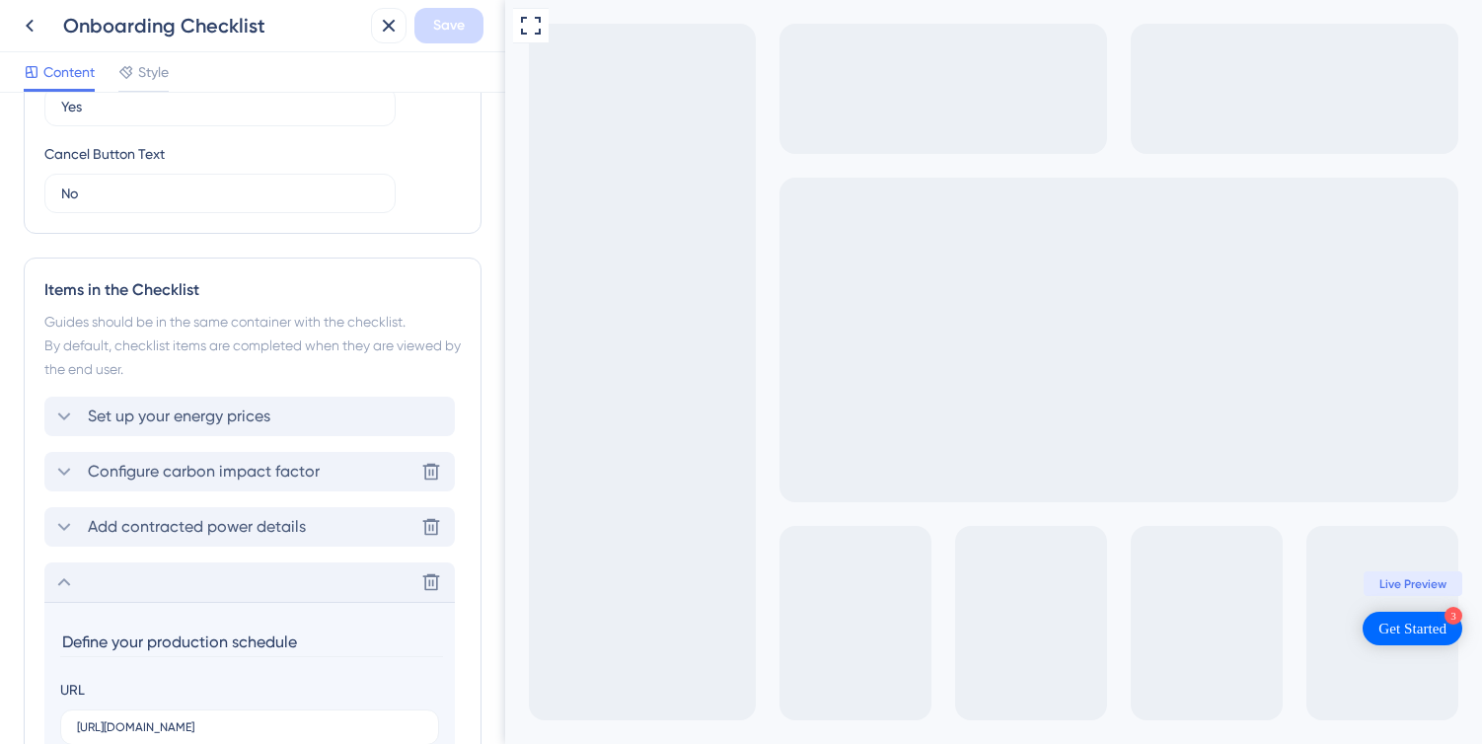
scroll to position [620, 0]
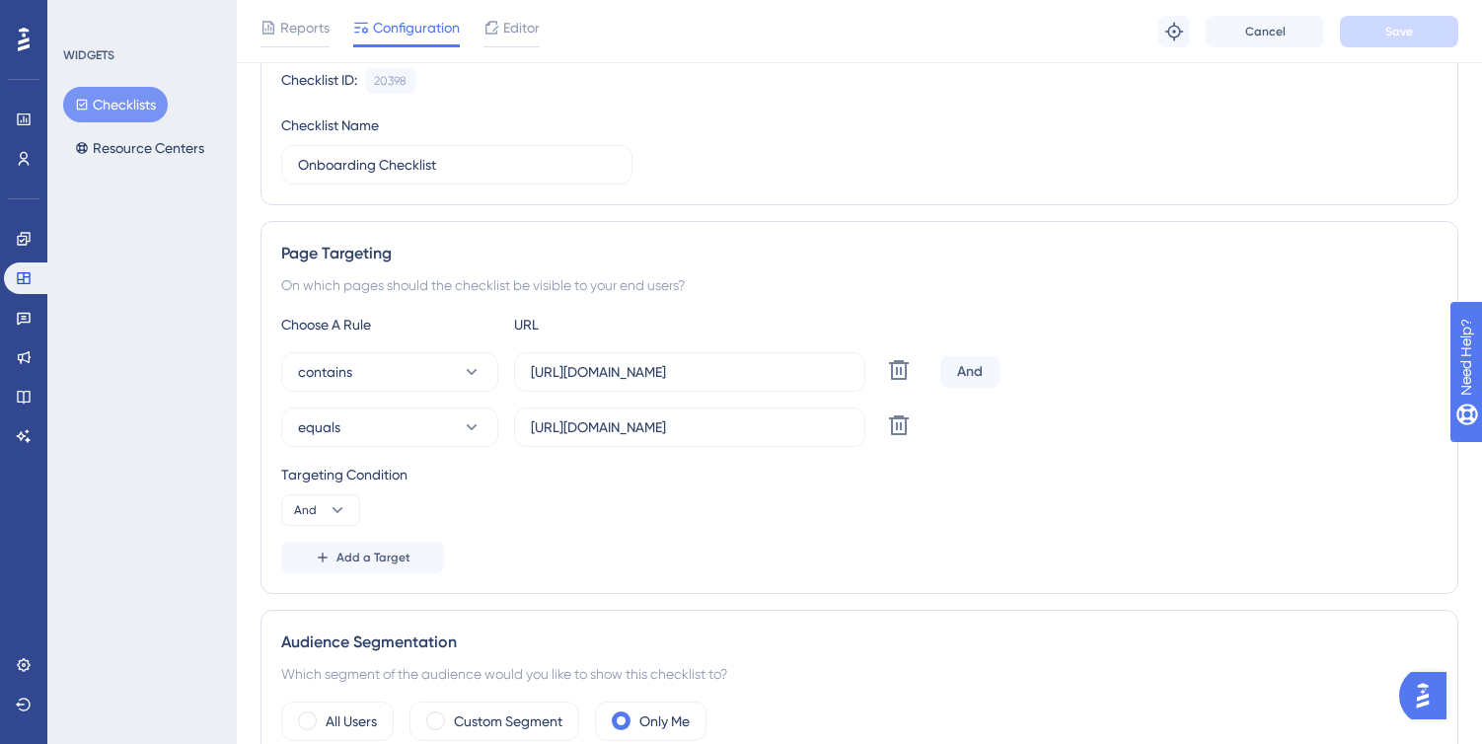
scroll to position [219, 0]
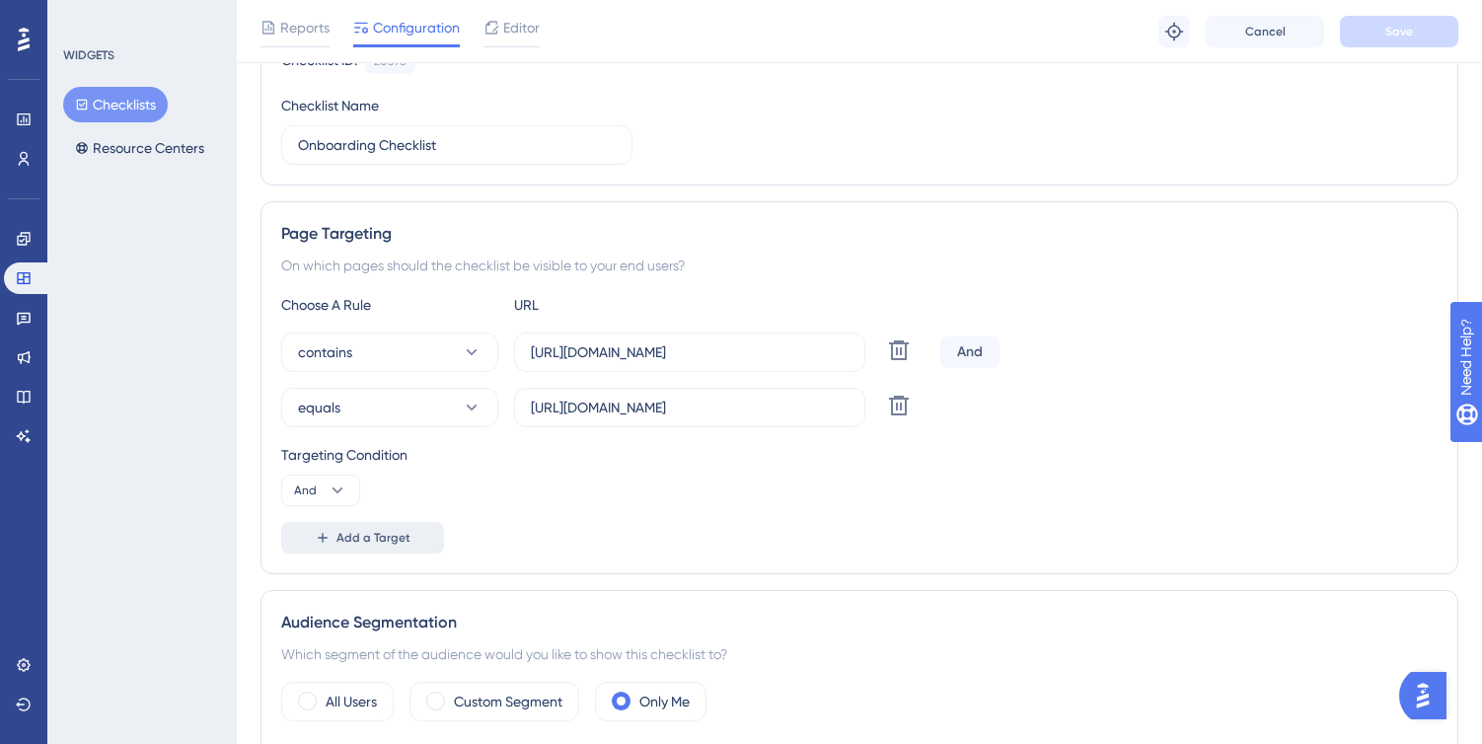
click at [369, 544] on span "Add a Target" at bounding box center [373, 538] width 74 height 16
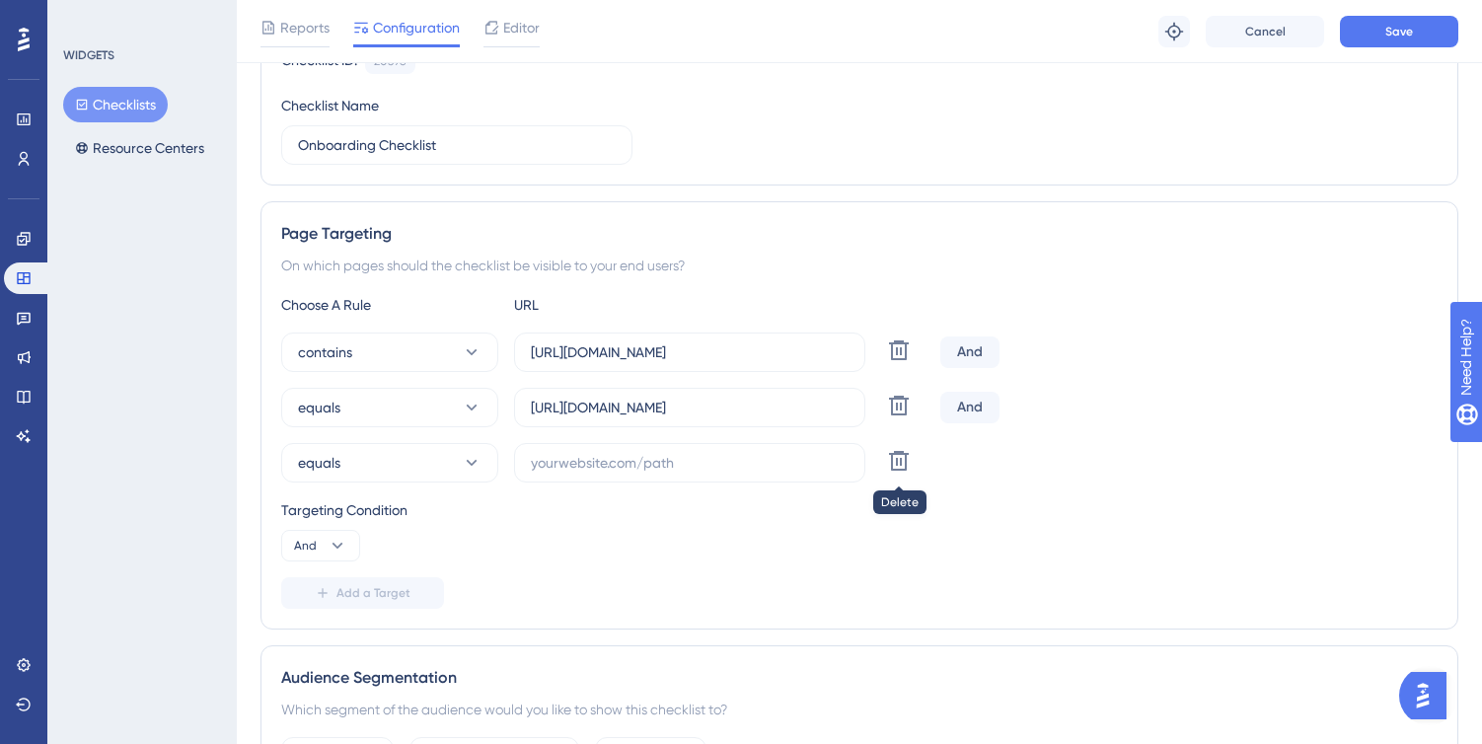
click at [902, 362] on icon at bounding box center [899, 350] width 24 height 24
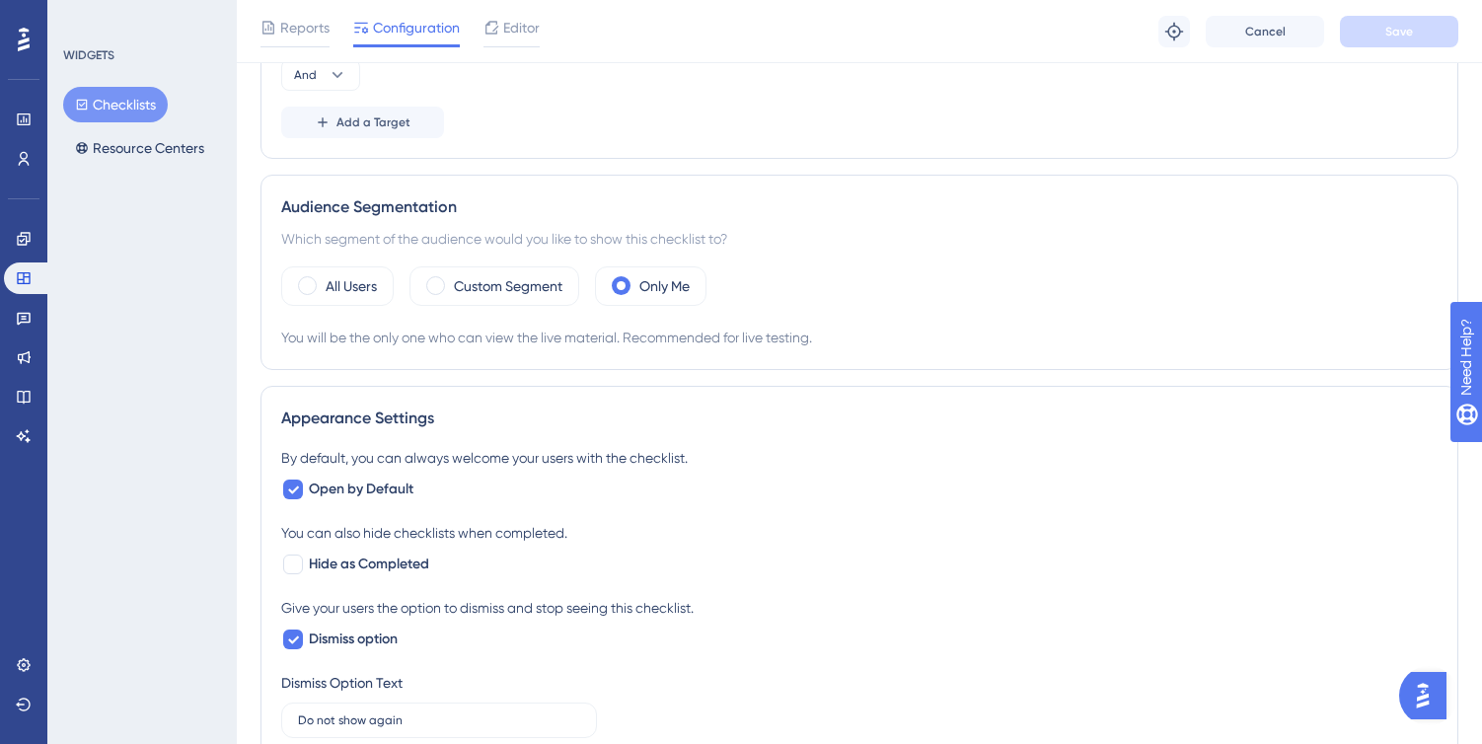
scroll to position [662, 0]
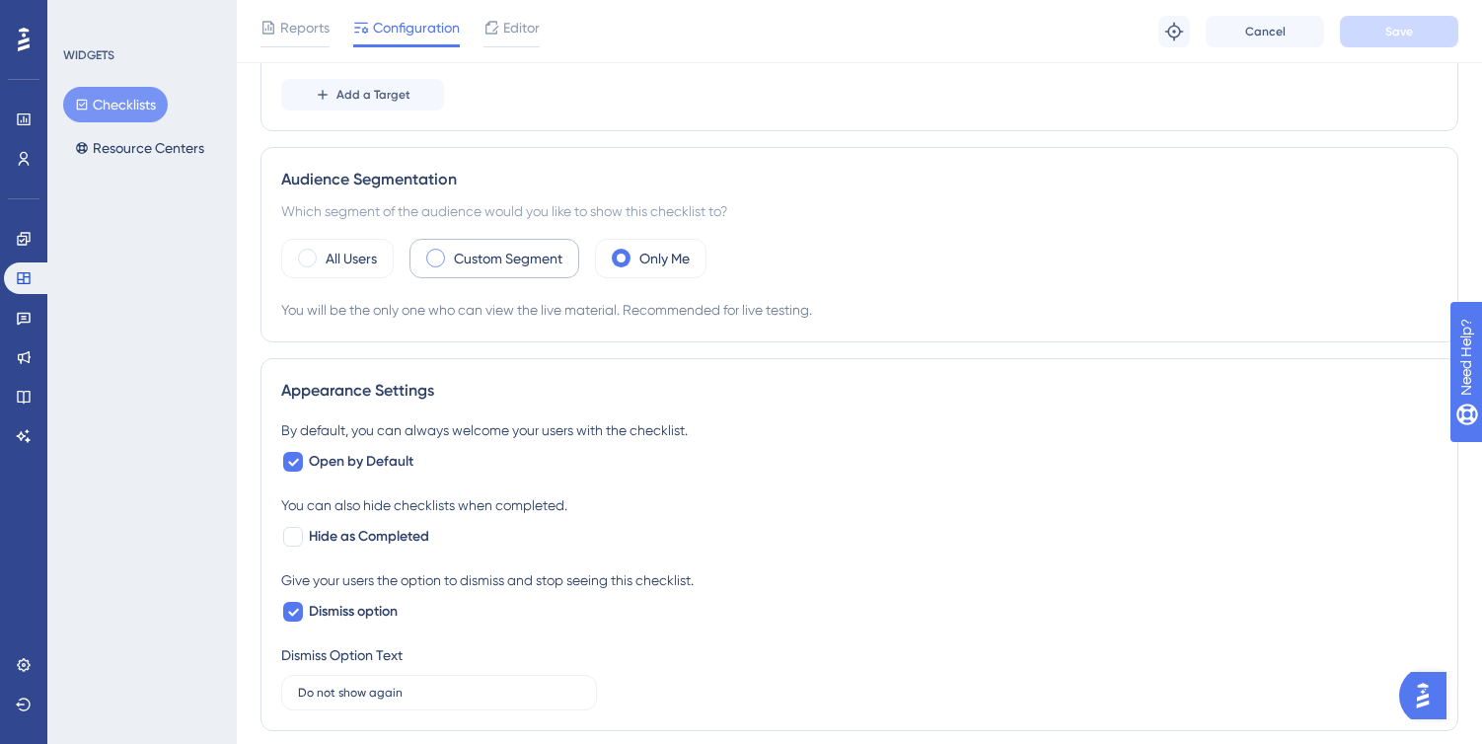
click at [483, 257] on label "Custom Segment" at bounding box center [508, 259] width 109 height 24
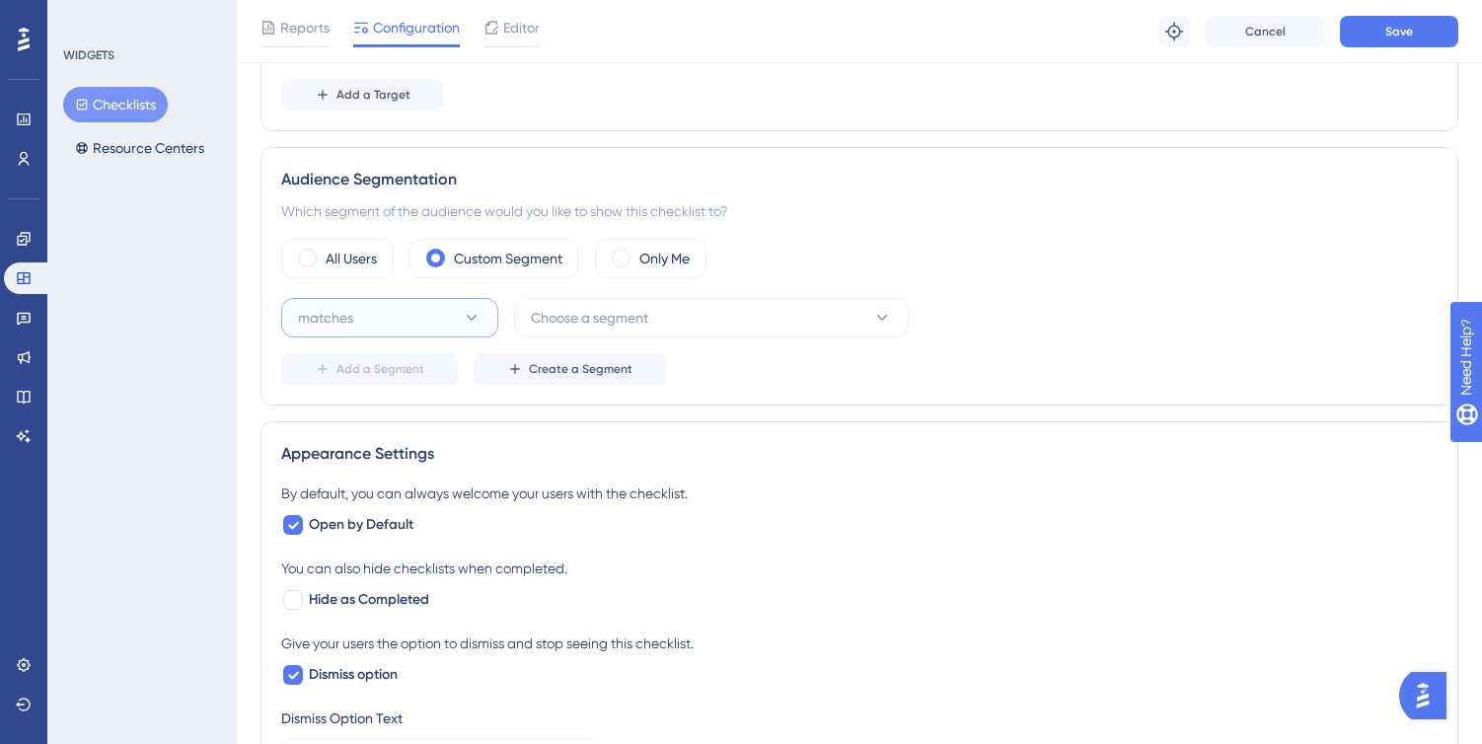
click at [467, 319] on icon at bounding box center [472, 318] width 20 height 20
click at [754, 315] on button "Choose a segment" at bounding box center [711, 317] width 395 height 39
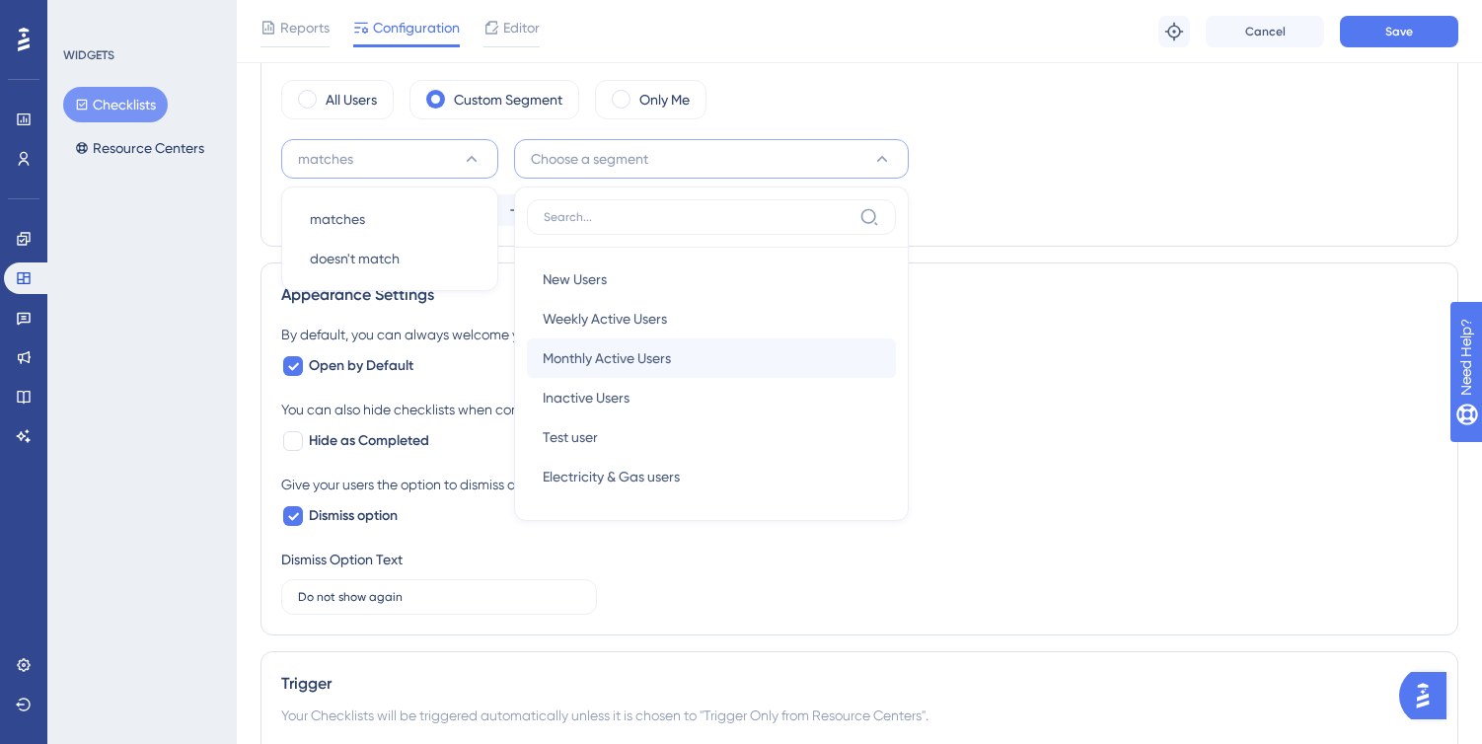
scroll to position [823, 0]
click at [1101, 463] on div "By default, you can always welcome your users with the checklist. Open by Defau…" at bounding box center [859, 467] width 1156 height 292
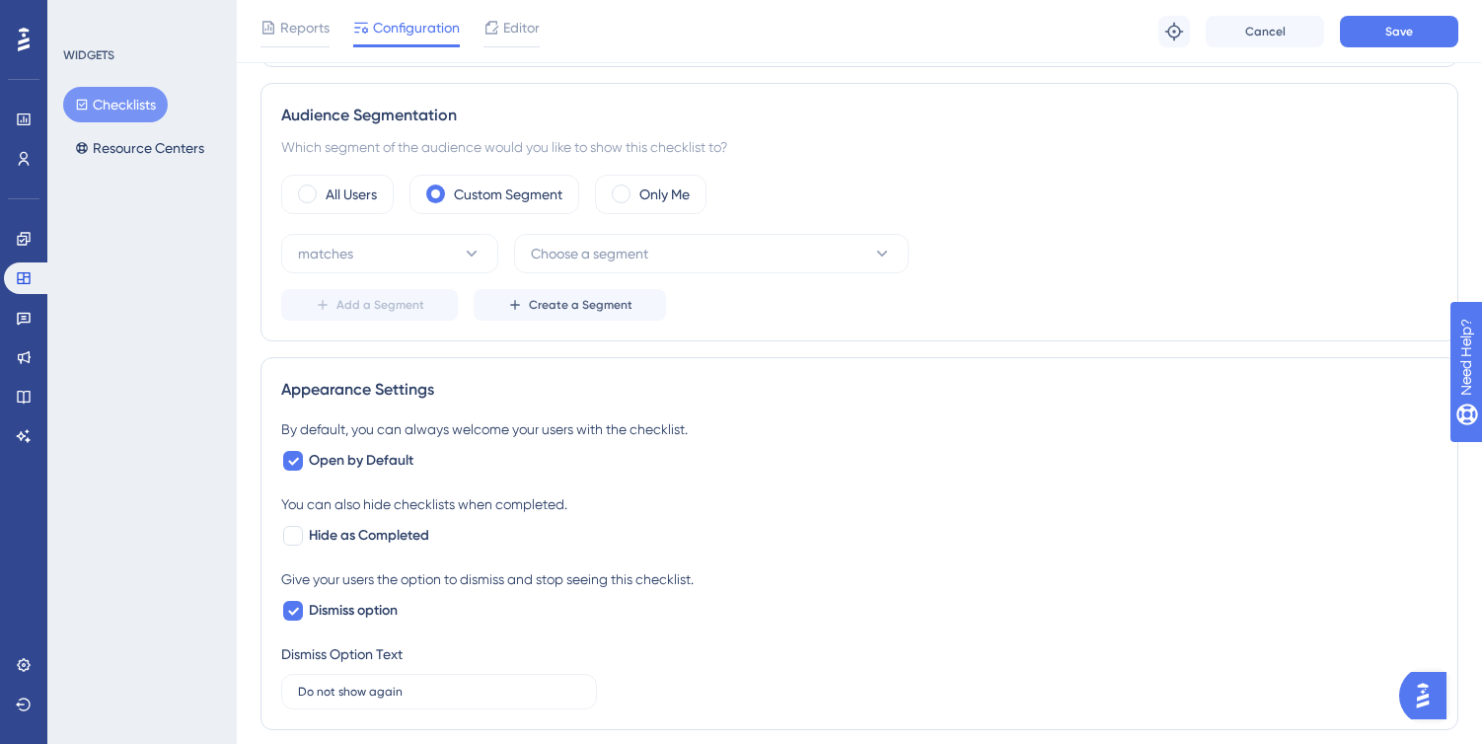
scroll to position [680, 0]
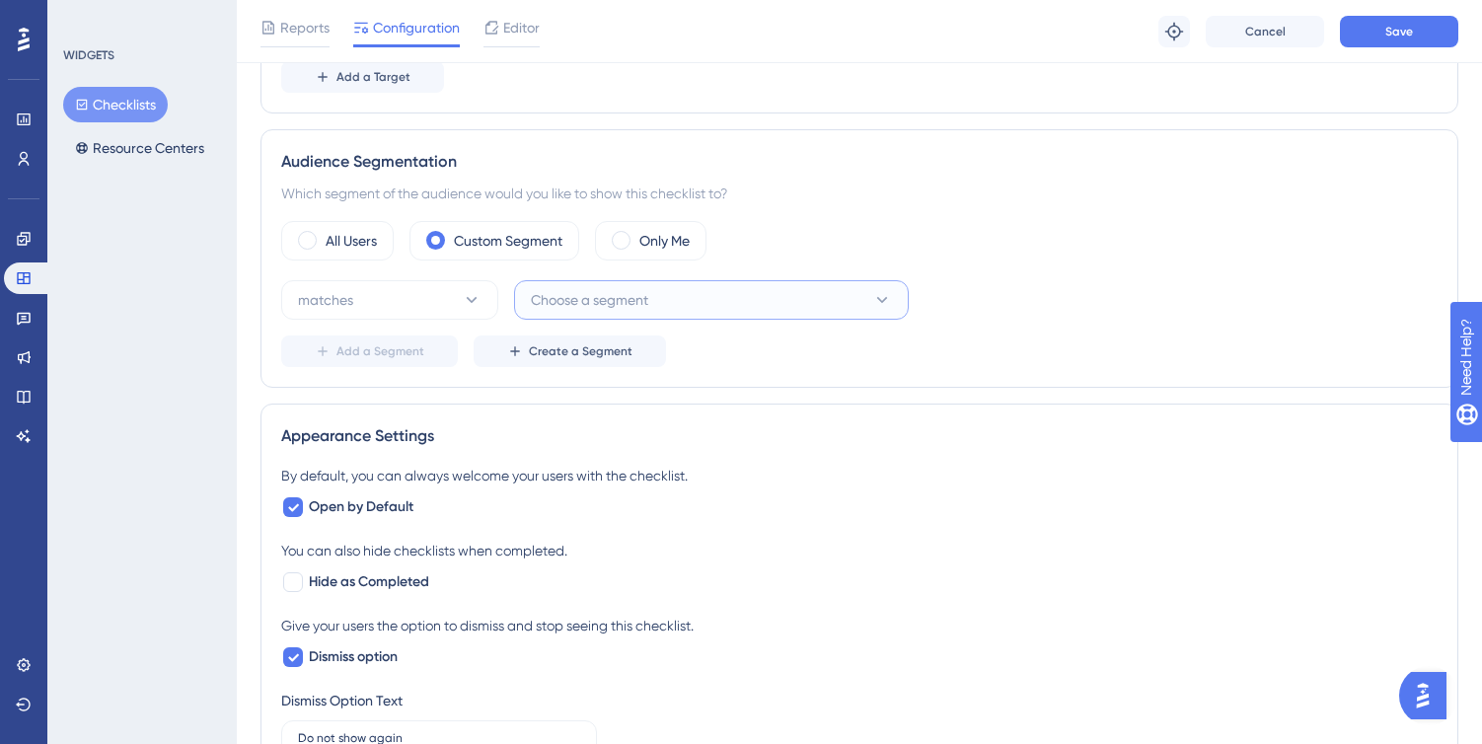
click at [852, 308] on button "Choose a segment" at bounding box center [711, 299] width 395 height 39
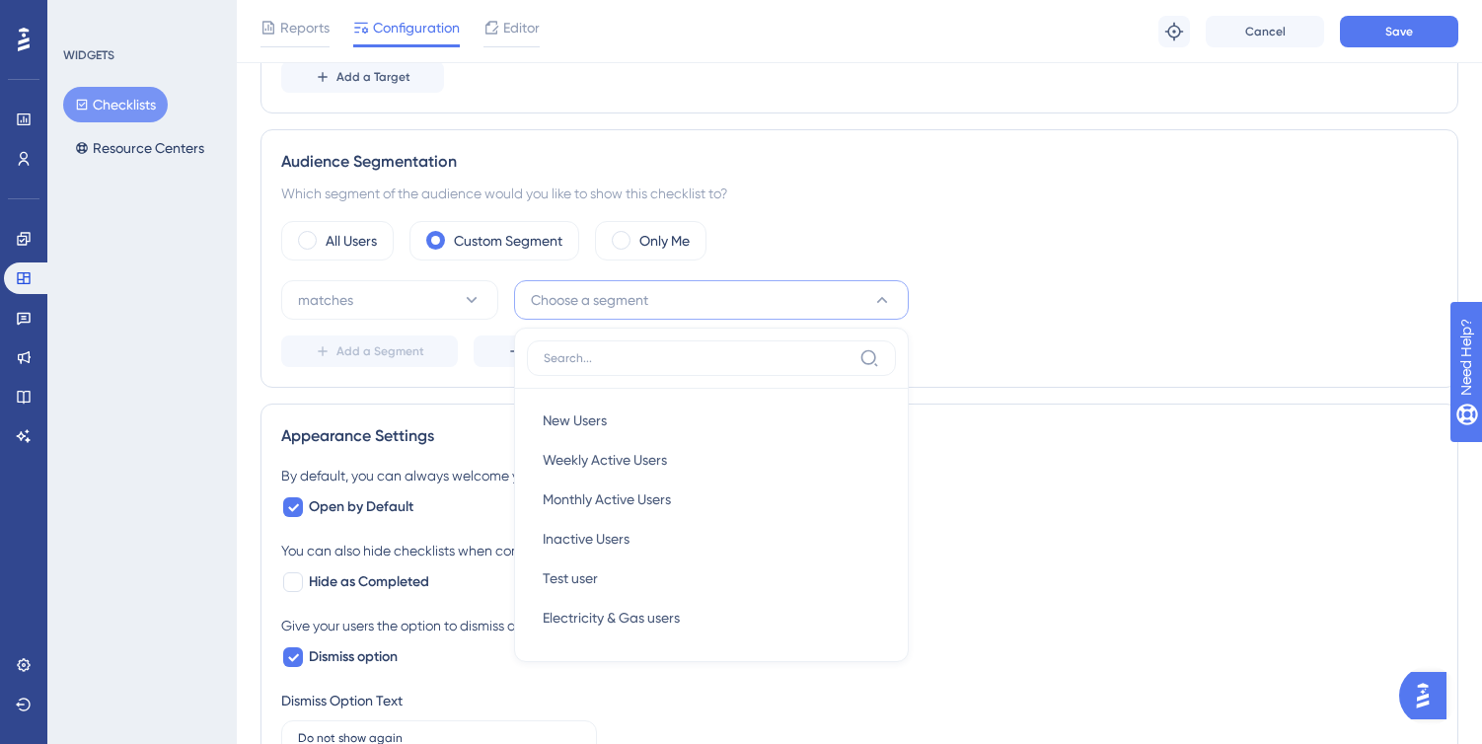
scroll to position [802, 0]
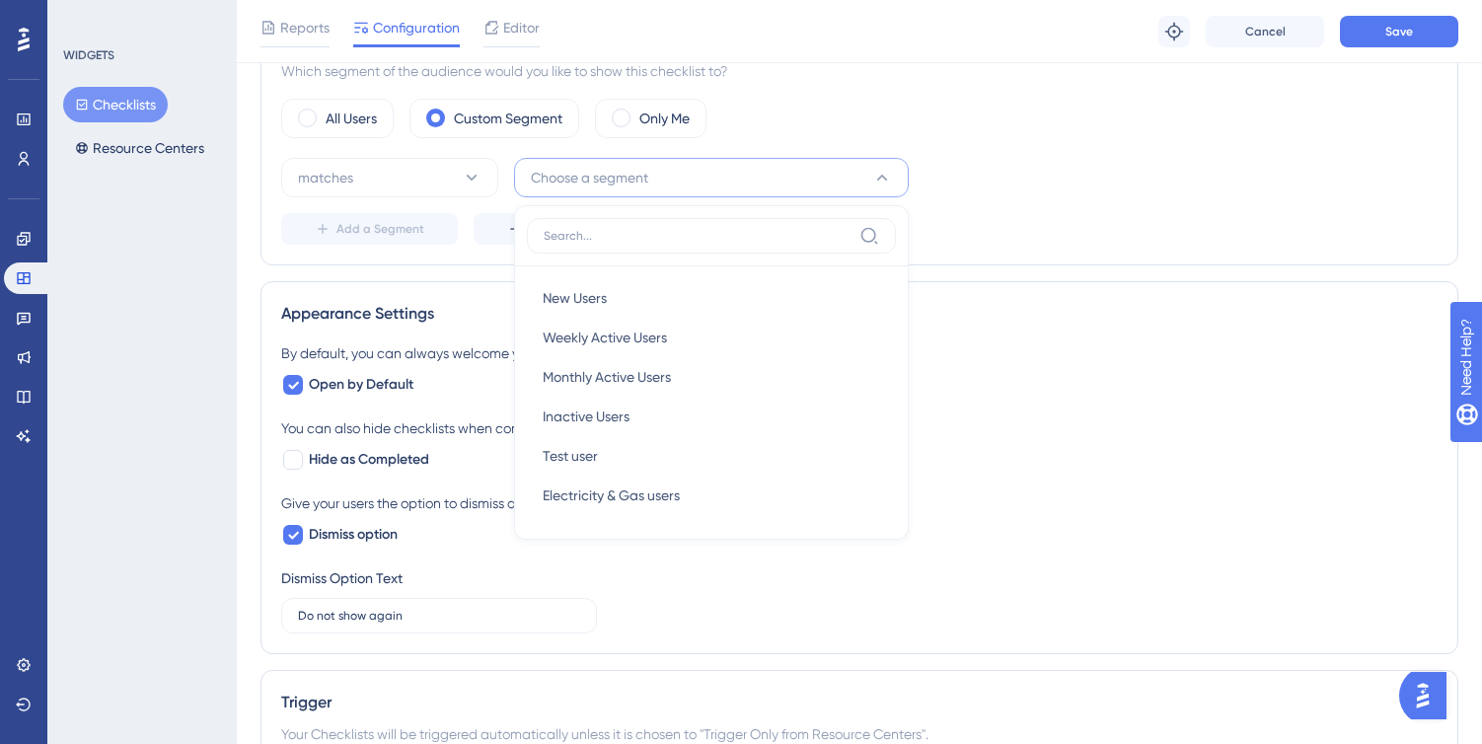
click at [1127, 372] on div "By default, you can always welcome your users with the checklist. Open by Defau…" at bounding box center [859, 368] width 1156 height 55
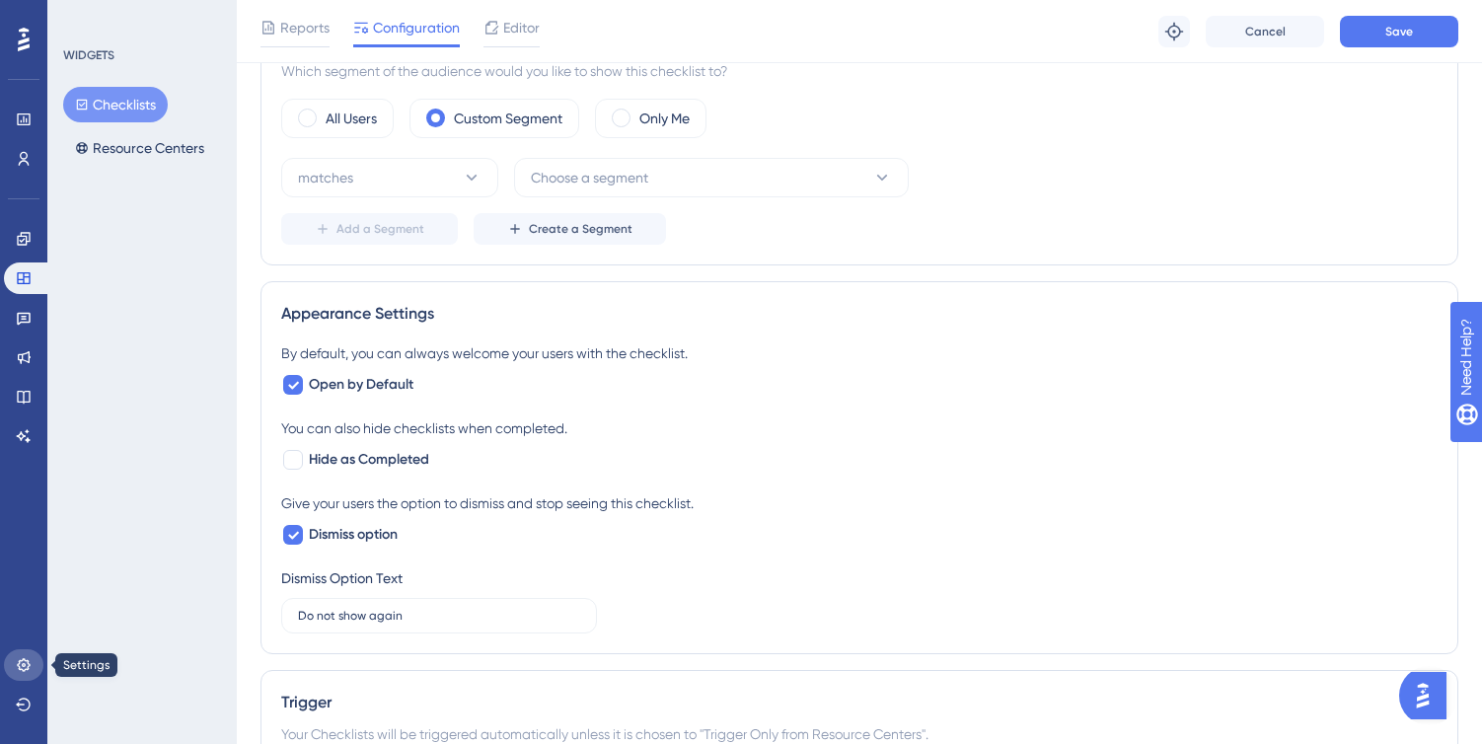
click at [25, 661] on icon at bounding box center [23, 664] width 13 height 13
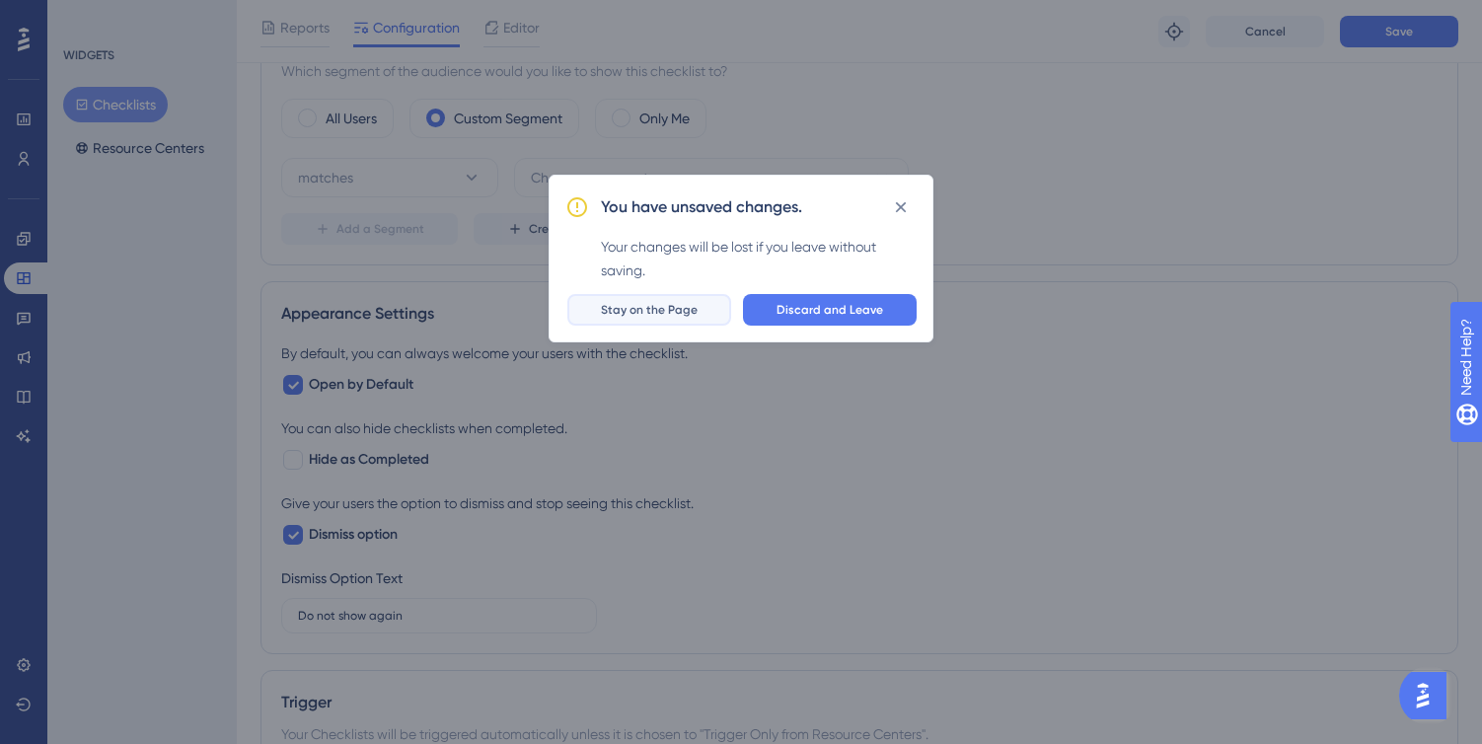
click at [659, 317] on span "Stay on the Page" at bounding box center [649, 310] width 97 height 16
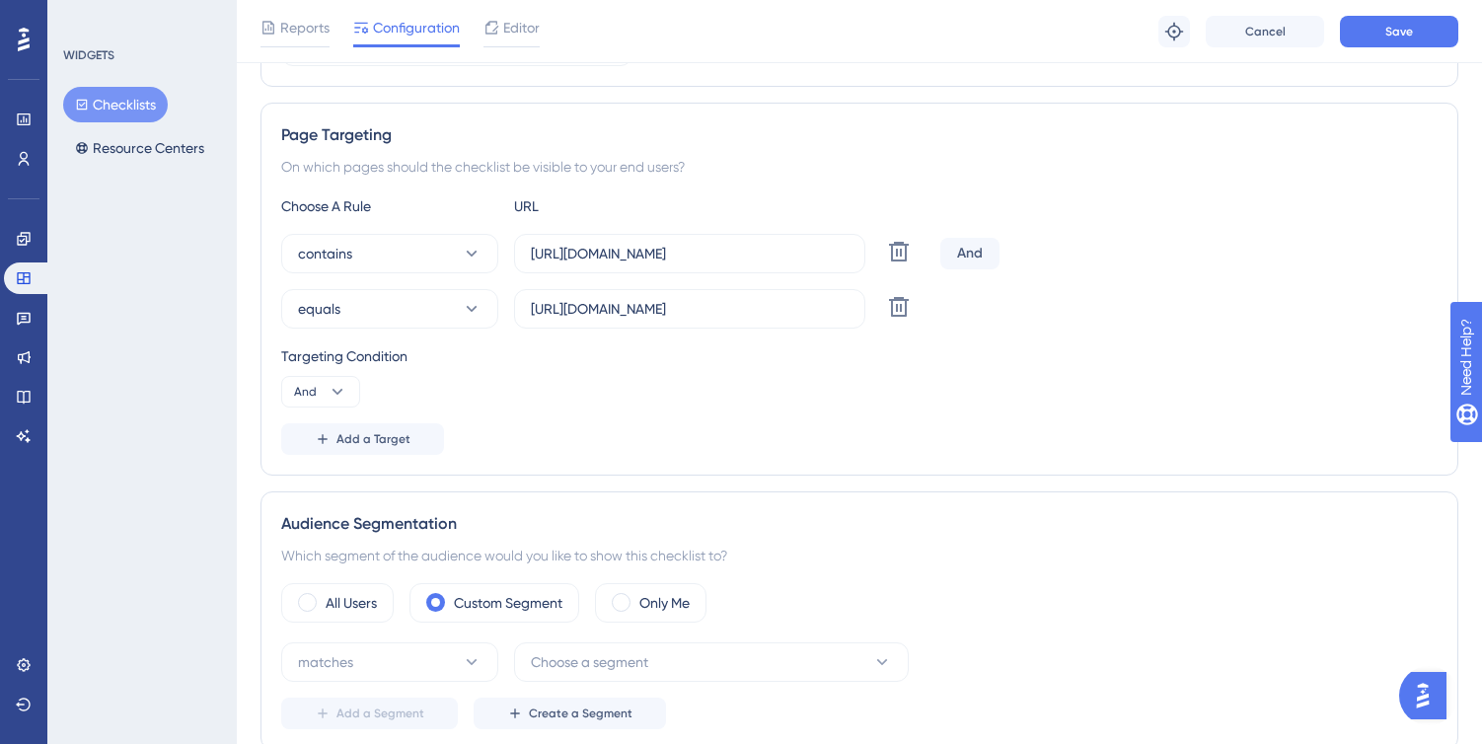
scroll to position [0, 0]
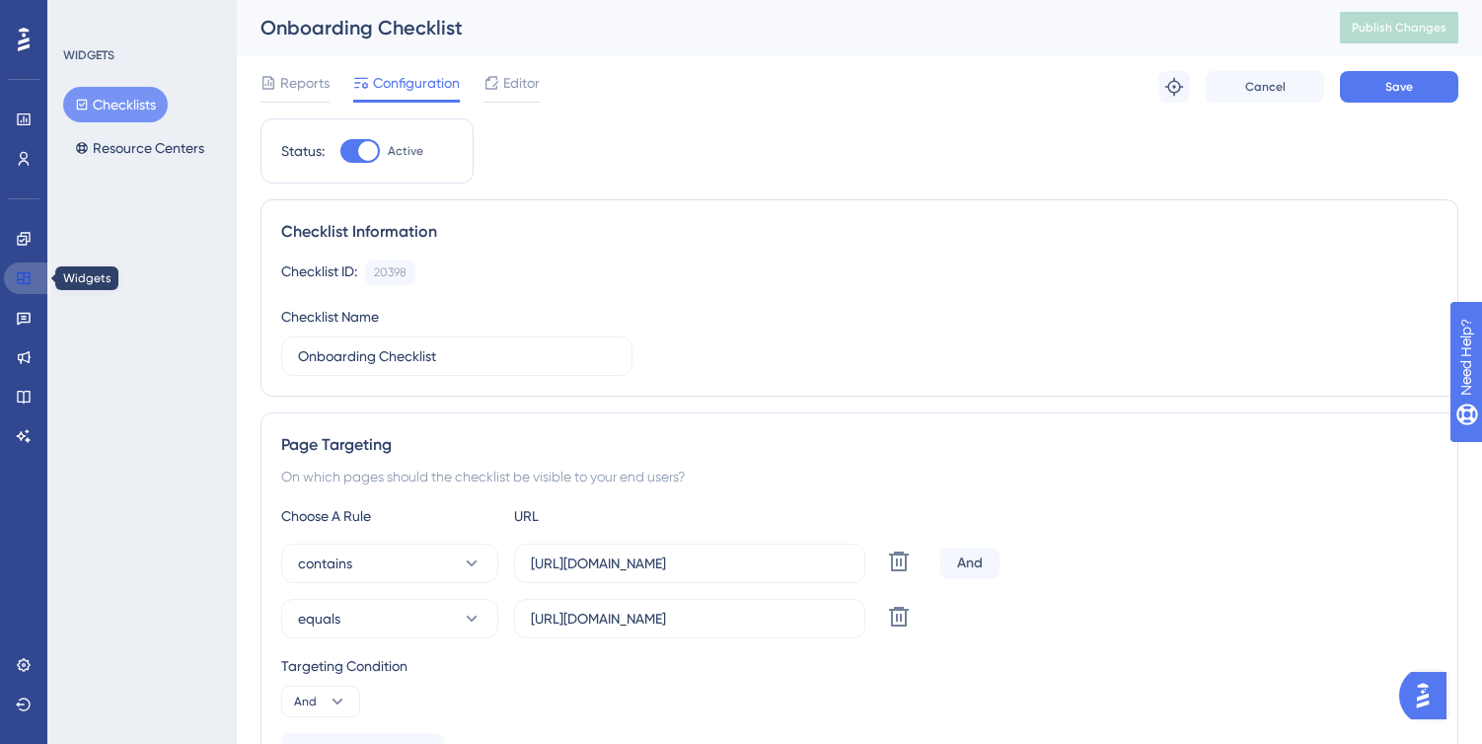
click at [30, 272] on icon at bounding box center [24, 278] width 16 height 16
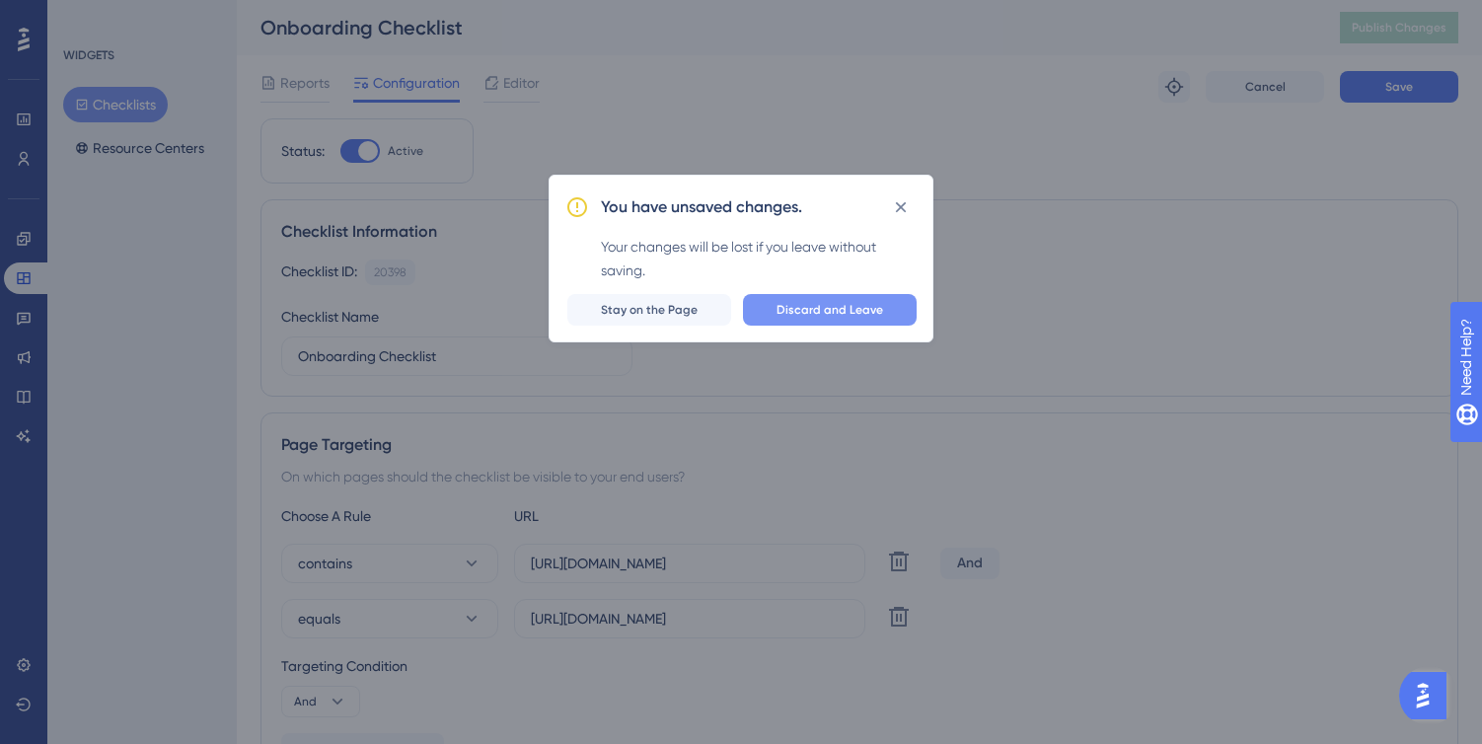
click at [813, 308] on span "Discard and Leave" at bounding box center [829, 310] width 107 height 16
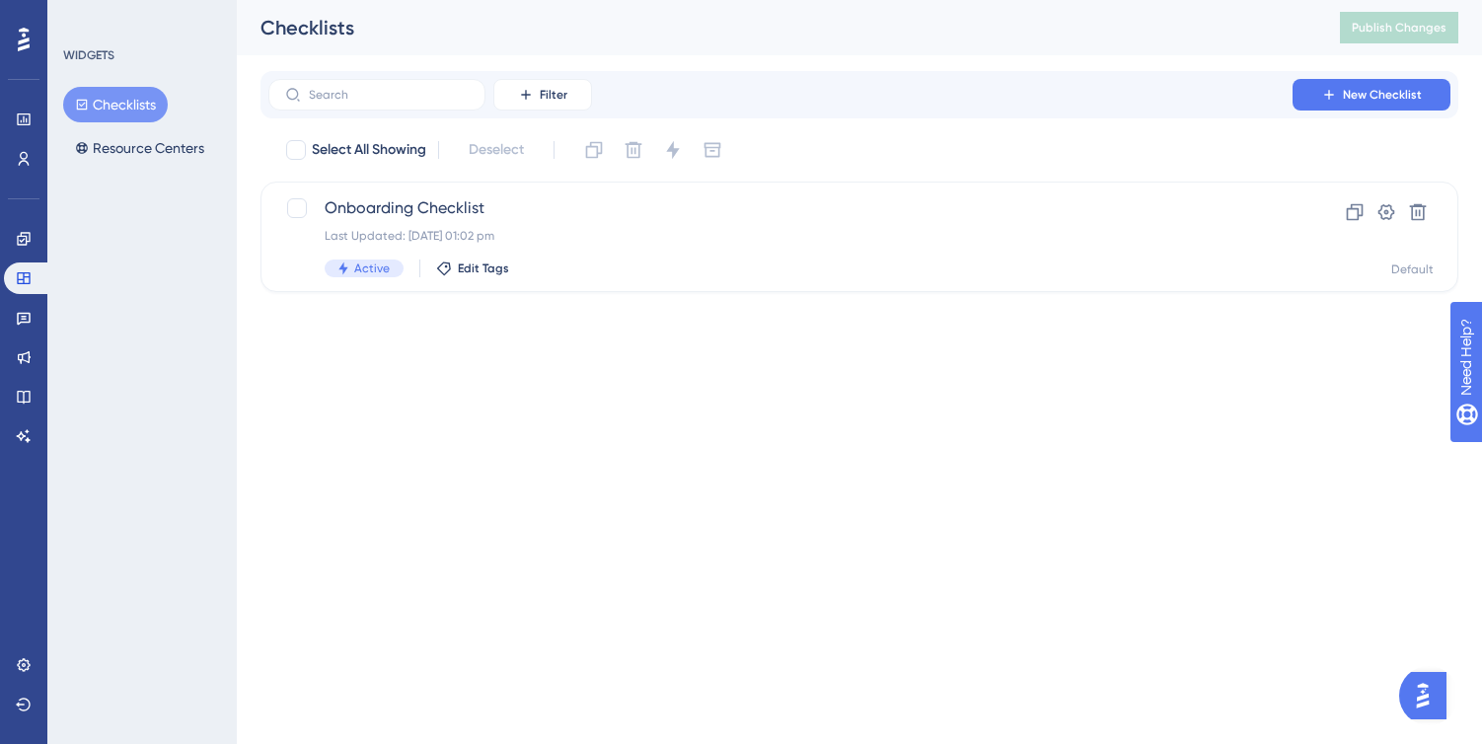
click at [20, 258] on div "Engagement Widgets Feedback Product Updates Knowledge Base AI Assistant" at bounding box center [23, 337] width 39 height 229
click at [24, 235] on icon at bounding box center [23, 238] width 13 height 13
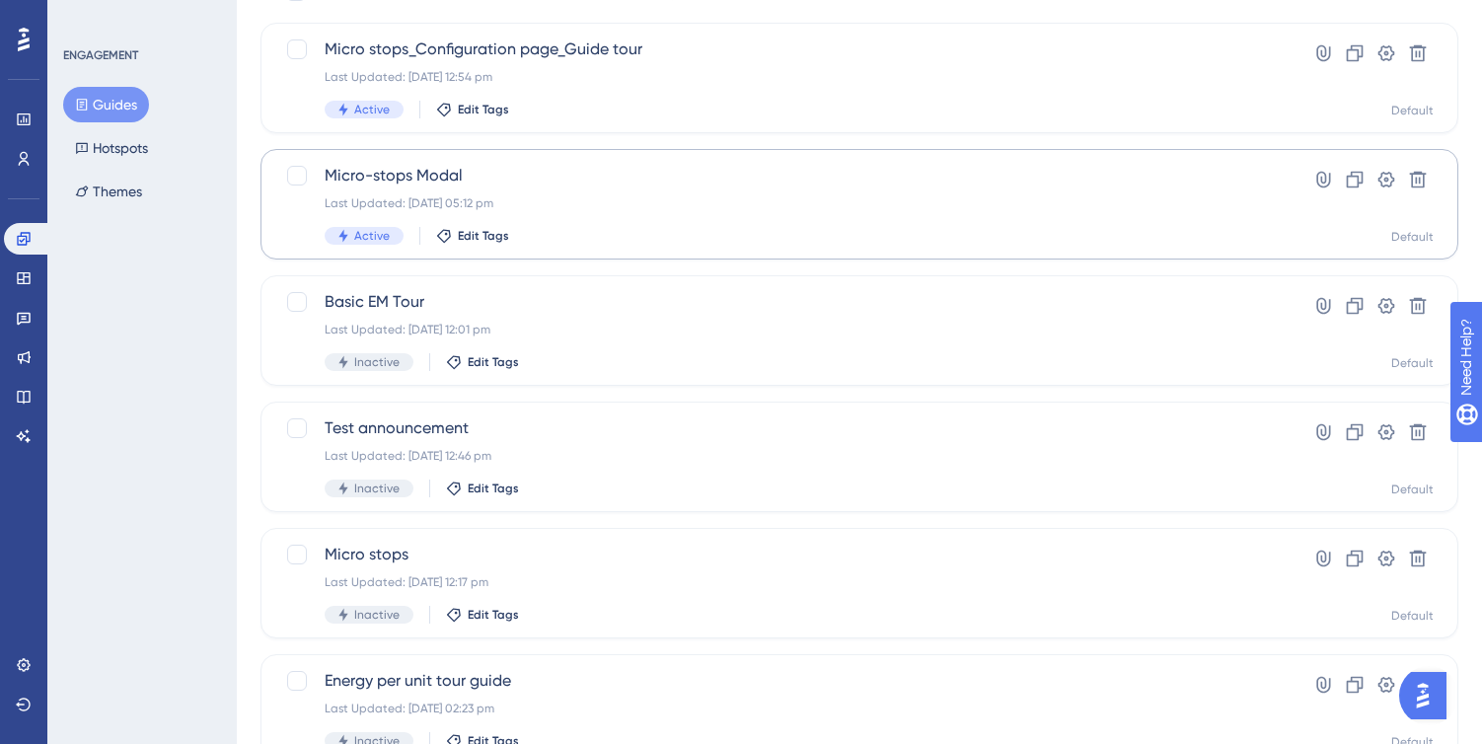
scroll to position [243, 0]
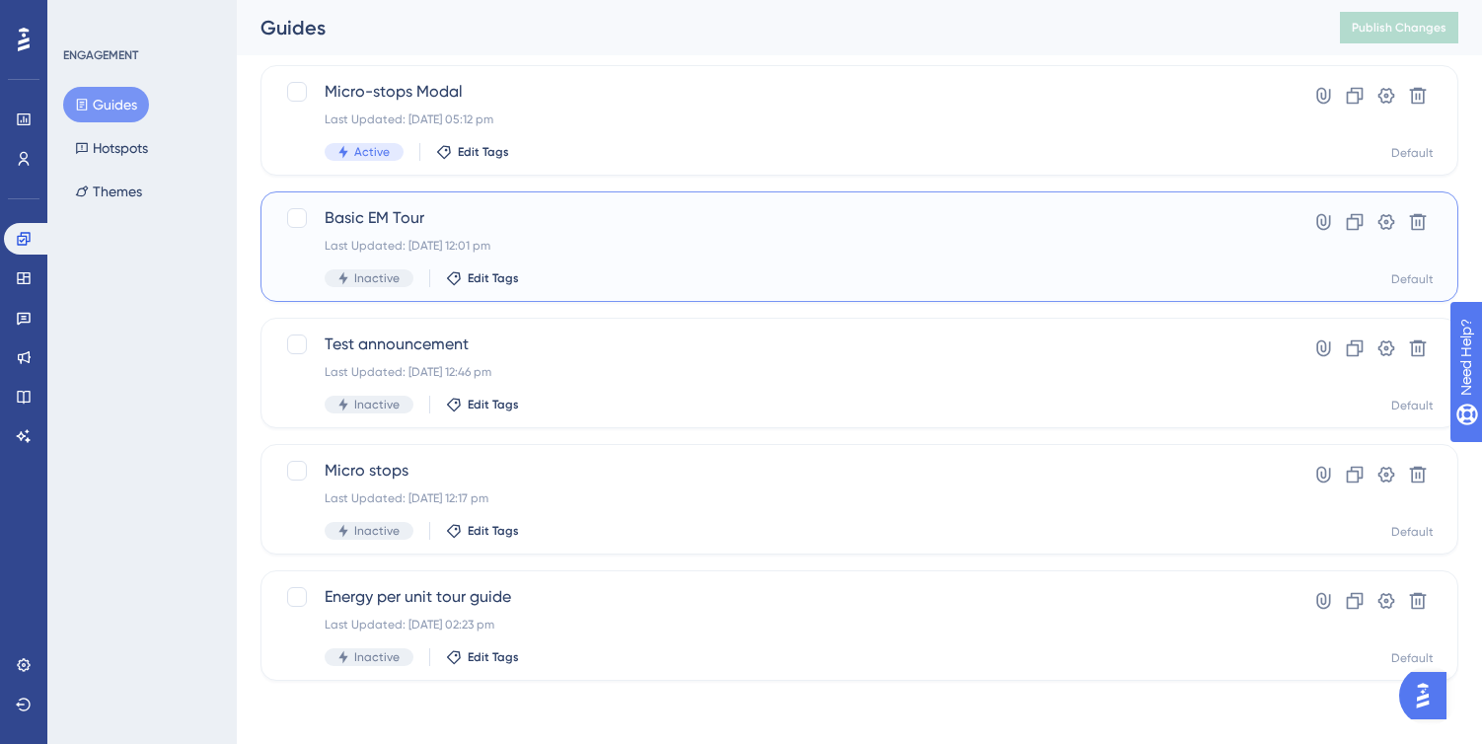
click at [637, 228] on span "Basic EM Tour" at bounding box center [780, 218] width 911 height 24
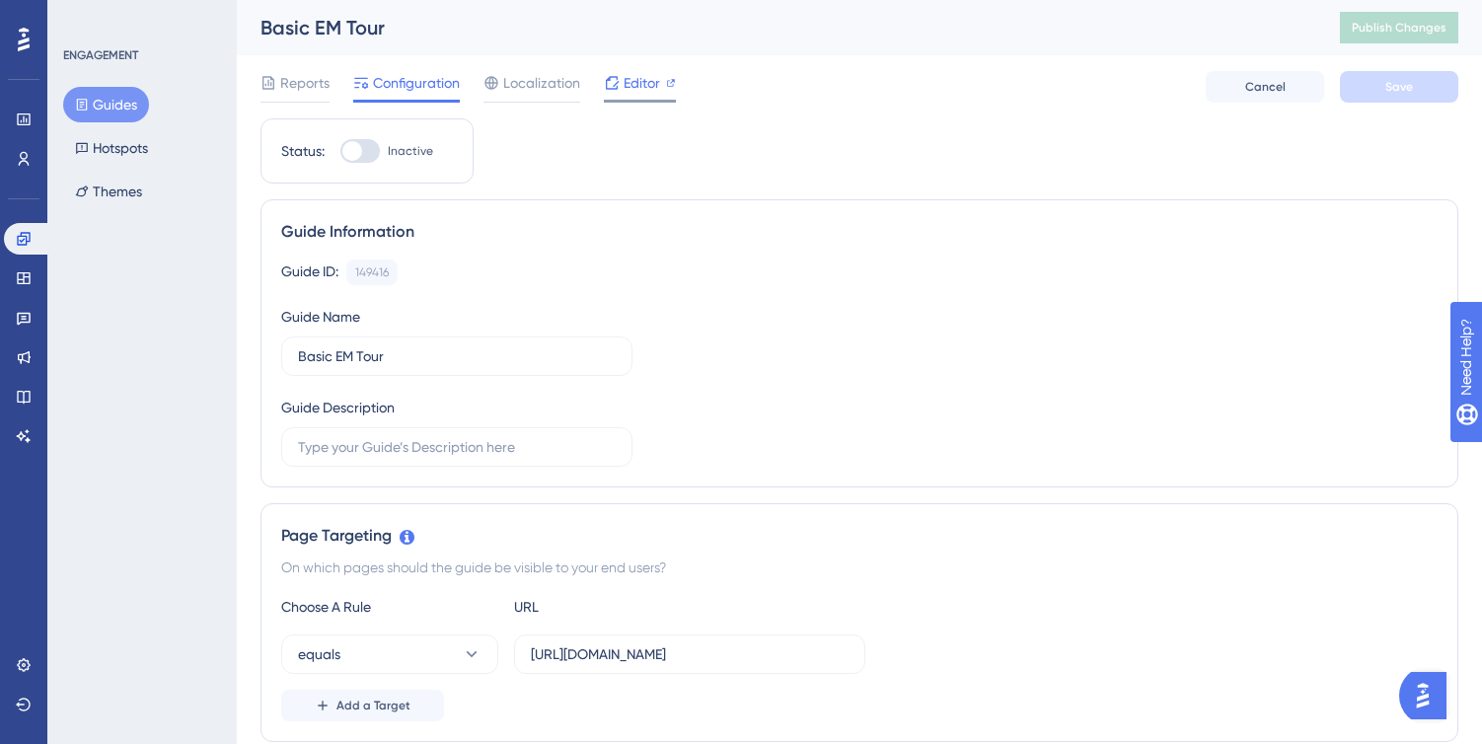
click at [644, 85] on span "Editor" at bounding box center [641, 83] width 36 height 24
click at [628, 79] on span "Editor" at bounding box center [641, 83] width 36 height 24
